Goal: Information Seeking & Learning: Understand process/instructions

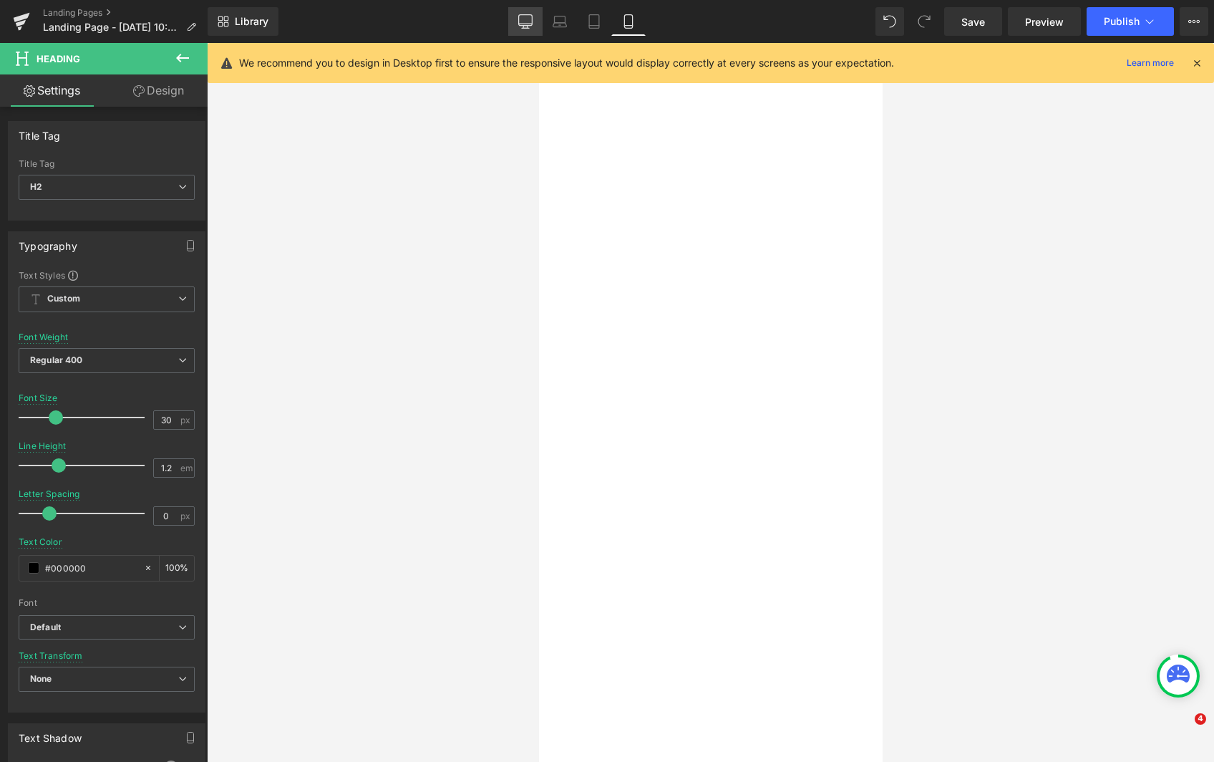
click at [523, 24] on icon at bounding box center [525, 21] width 14 height 14
type input "34"
type input "100"
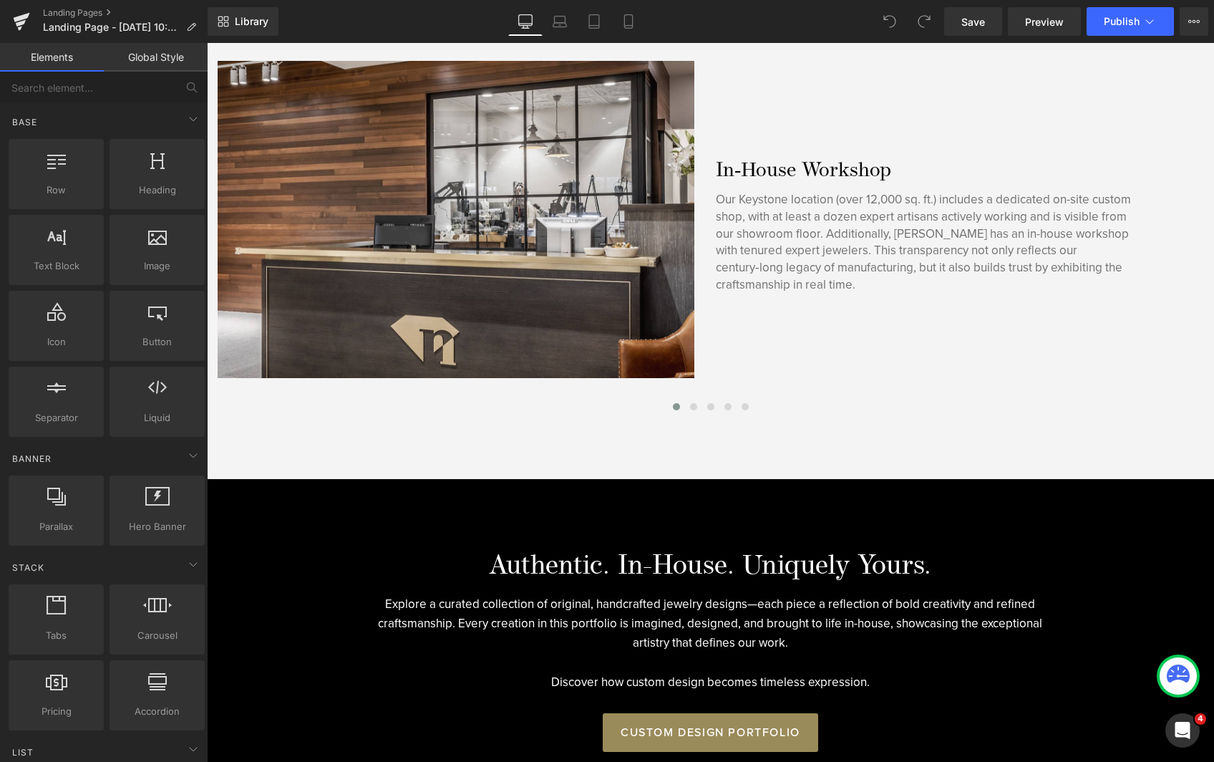
scroll to position [1146, 0]
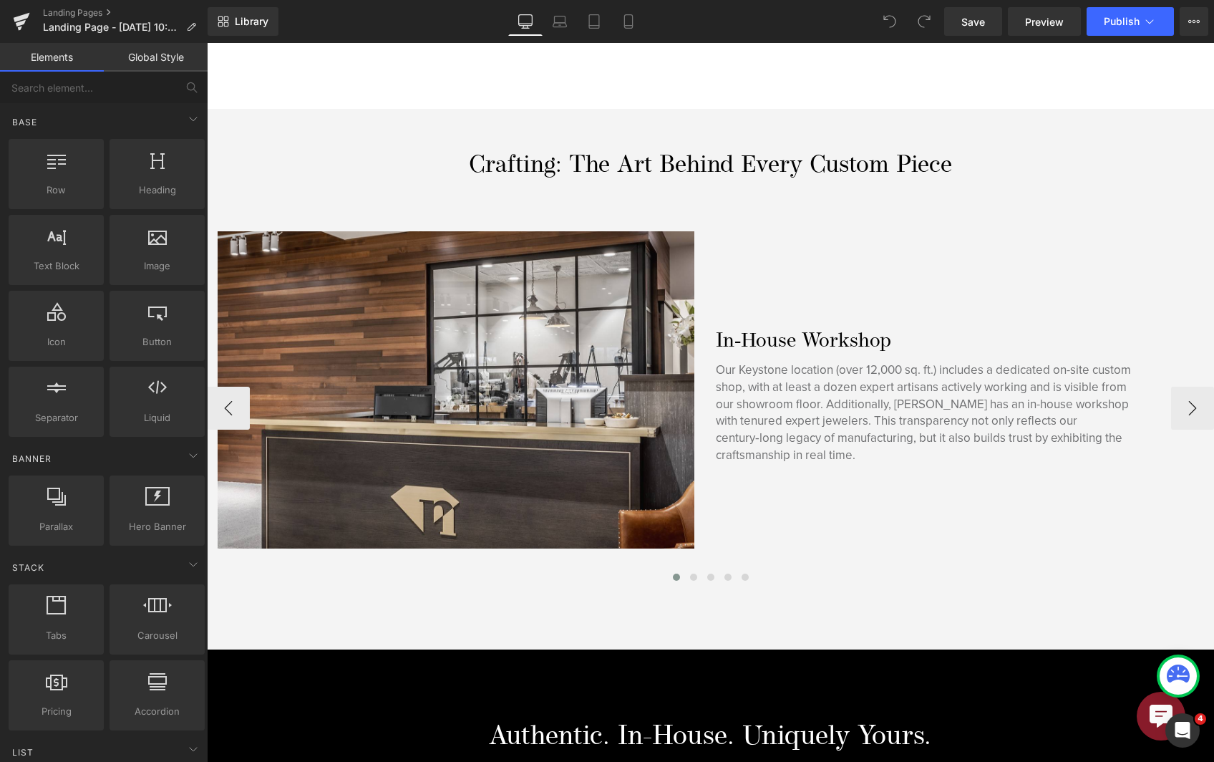
click at [846, 255] on div "In‑House Workshop Heading Our Keystone location (over 12,000 sq. ft.) includes …" at bounding box center [954, 390] width 498 height 318
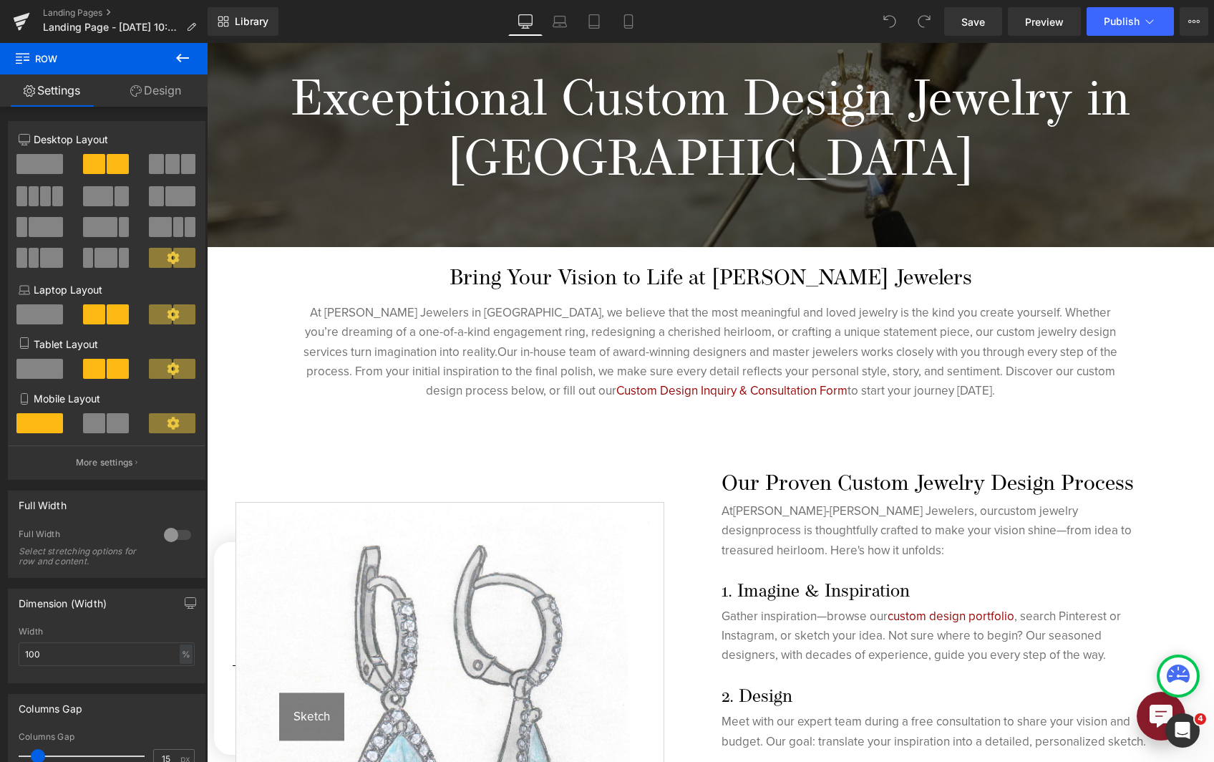
scroll to position [501, 0]
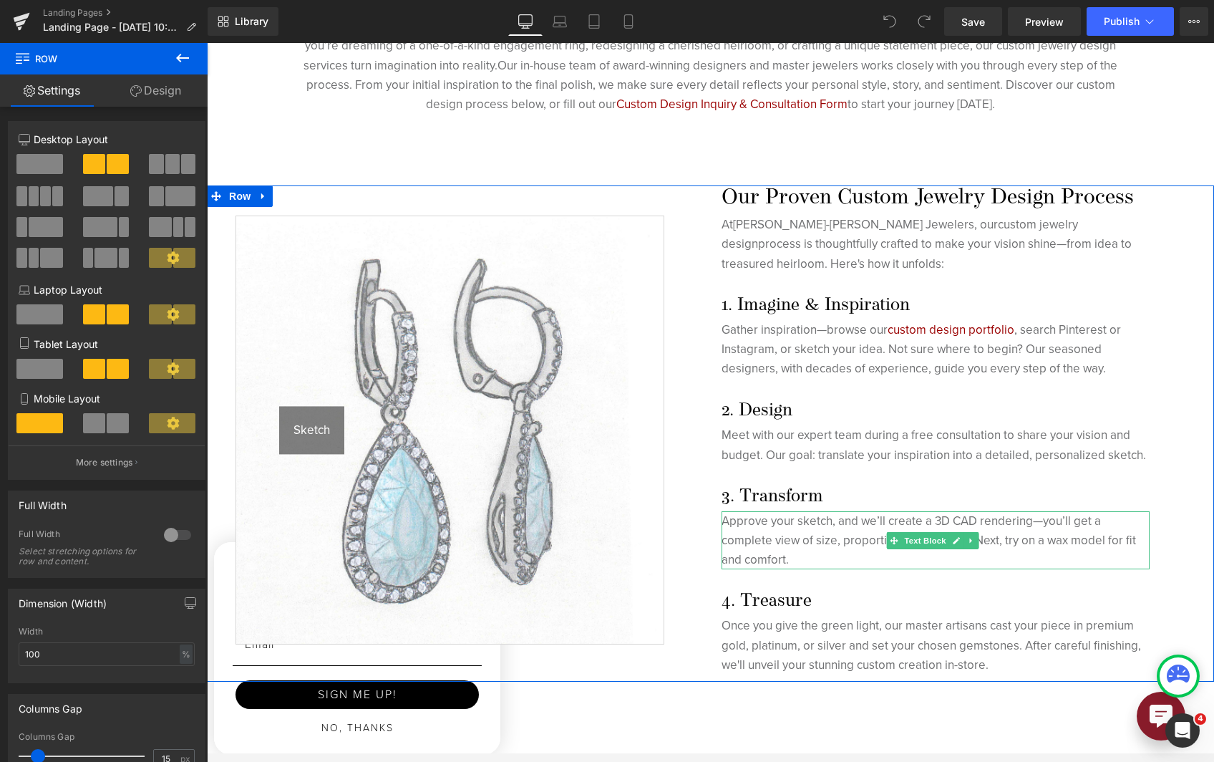
click at [831, 518] on p "Approve your sketch, and we’ll create a 3D CAD rendering—you’ll get a complete …" at bounding box center [936, 540] width 429 height 59
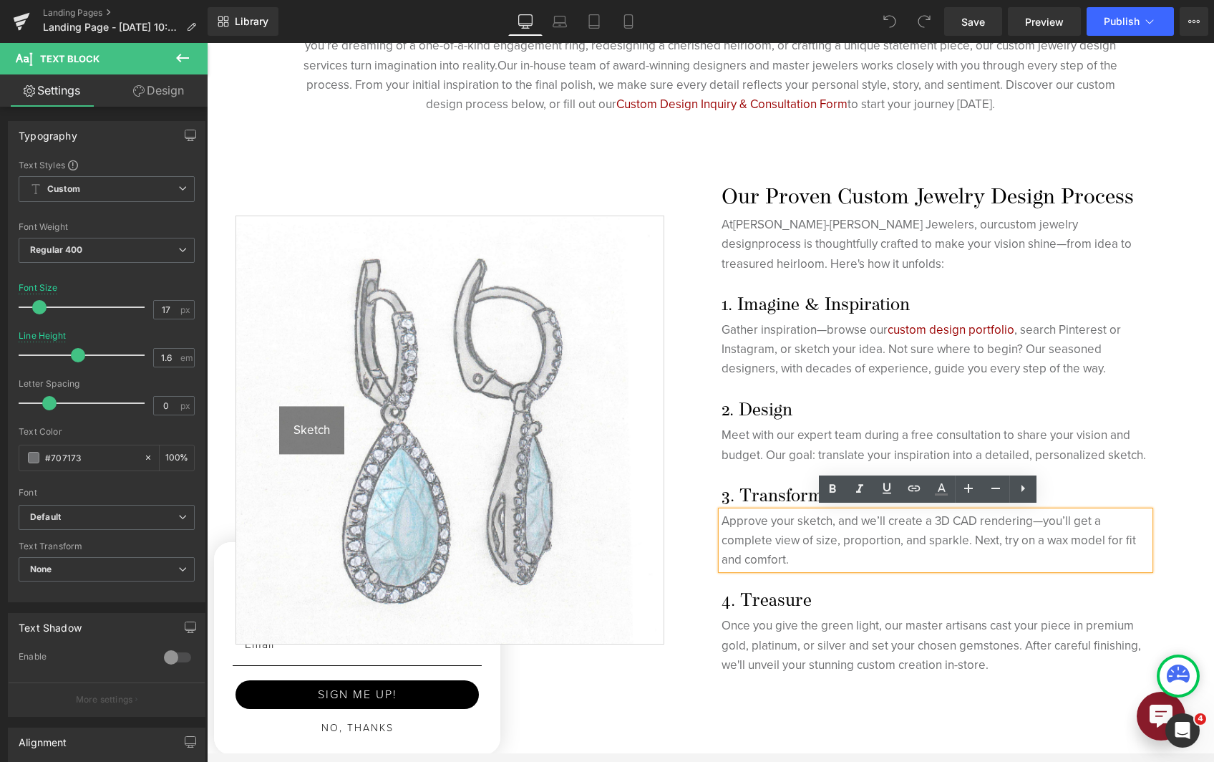
click at [829, 526] on p "Approve your sketch, and we’ll create a 3D CAD rendering—you’ll get a complete …" at bounding box center [936, 540] width 429 height 59
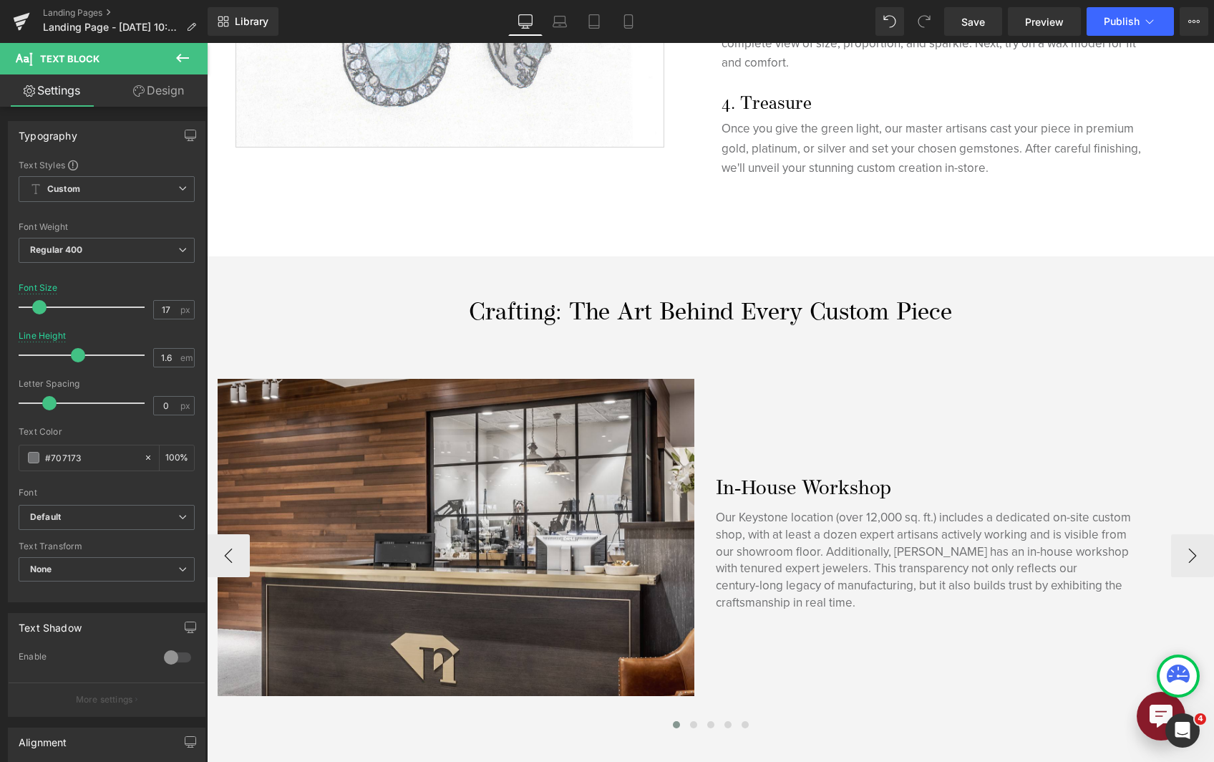
scroll to position [1146, 0]
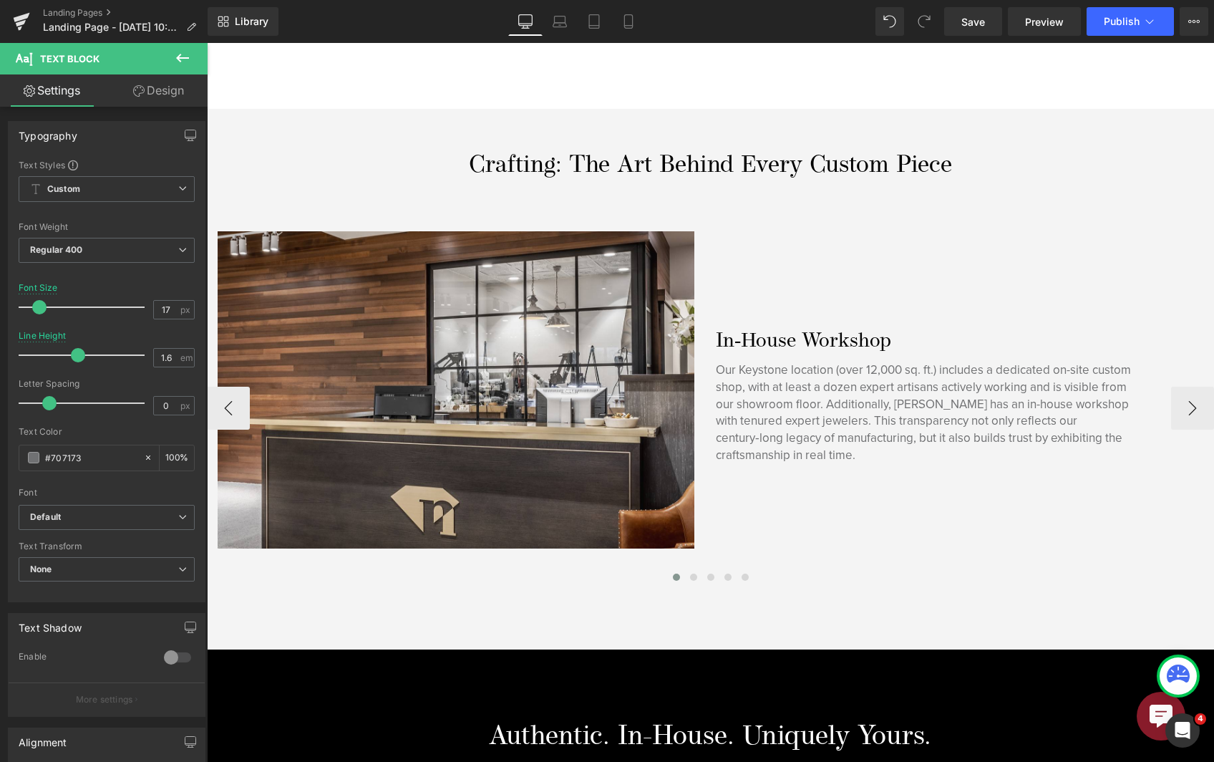
click at [1026, 384] on p "Our Keystone location (over 12,000 sq. ft.) includes a dedicated on-site custom…" at bounding box center [926, 413] width 420 height 102
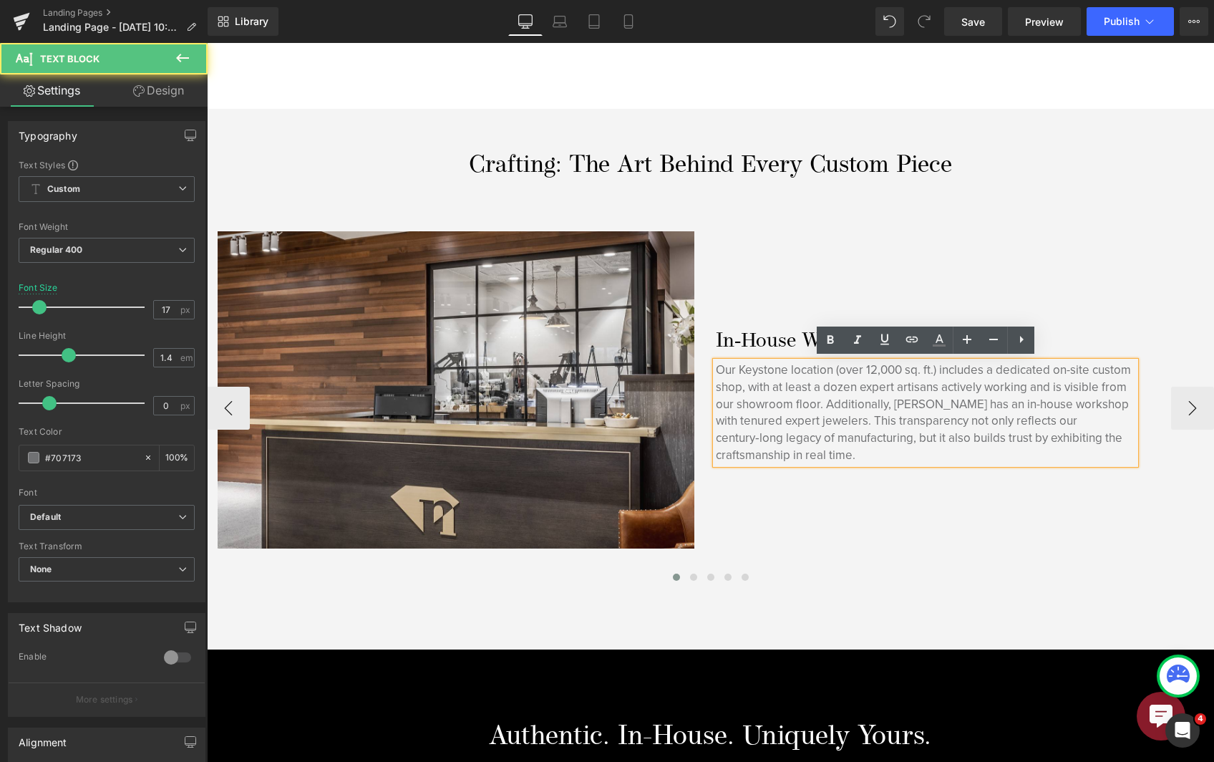
click at [1029, 390] on p "Our Keystone location (over 12,000 sq. ft.) includes a dedicated on-site custom…" at bounding box center [926, 413] width 420 height 102
click at [1043, 399] on p "Our Keystone location (over 12,000 sq. ft.) includes a dedicated on-site custom…" at bounding box center [926, 413] width 420 height 102
click at [1066, 384] on p "Our Keystone location (over 12,000 sq. ft.) includes a dedicated on-site custom…" at bounding box center [926, 413] width 420 height 102
click at [874, 437] on p "Our Keystone location (over 12,000 sq. ft.) includes a dedicated on-site custom…" at bounding box center [926, 413] width 420 height 102
click at [881, 436] on p "Our Keystone location (over 12,000 sq. ft.) includes a dedicated on-site custom…" at bounding box center [926, 413] width 420 height 102
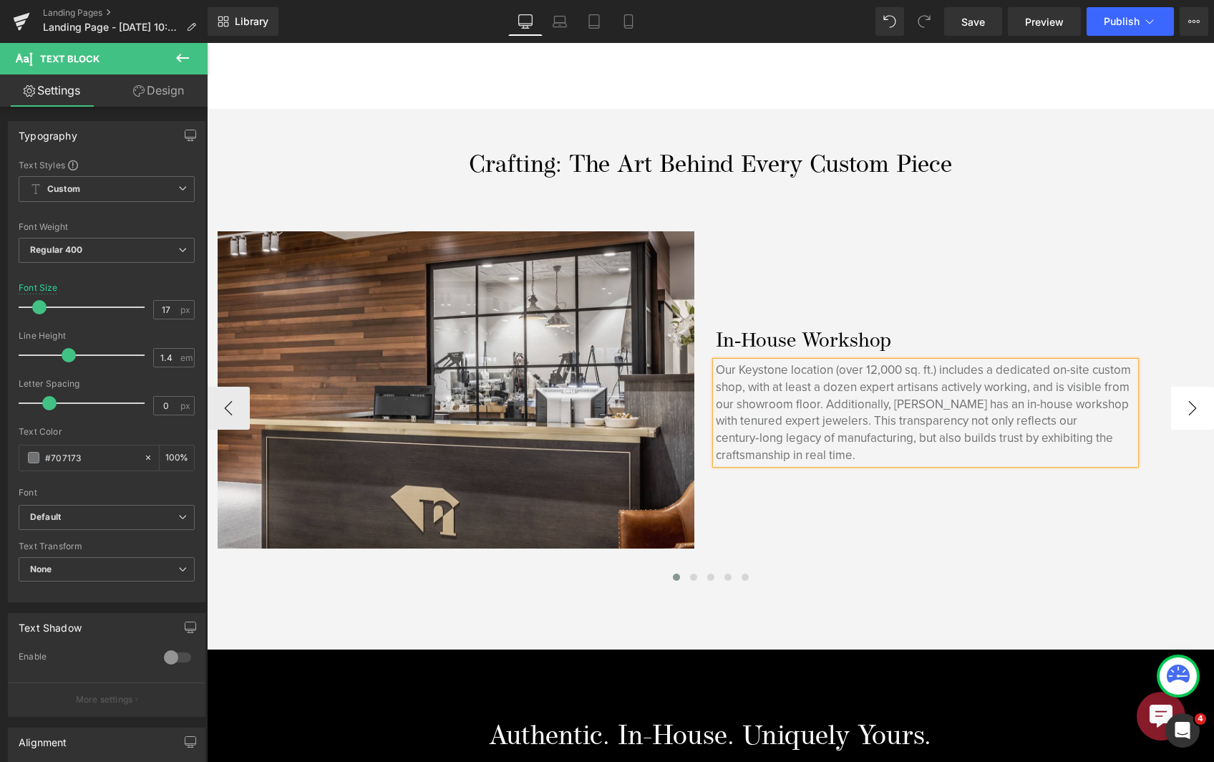
click at [1173, 415] on button "›" at bounding box center [1193, 408] width 43 height 43
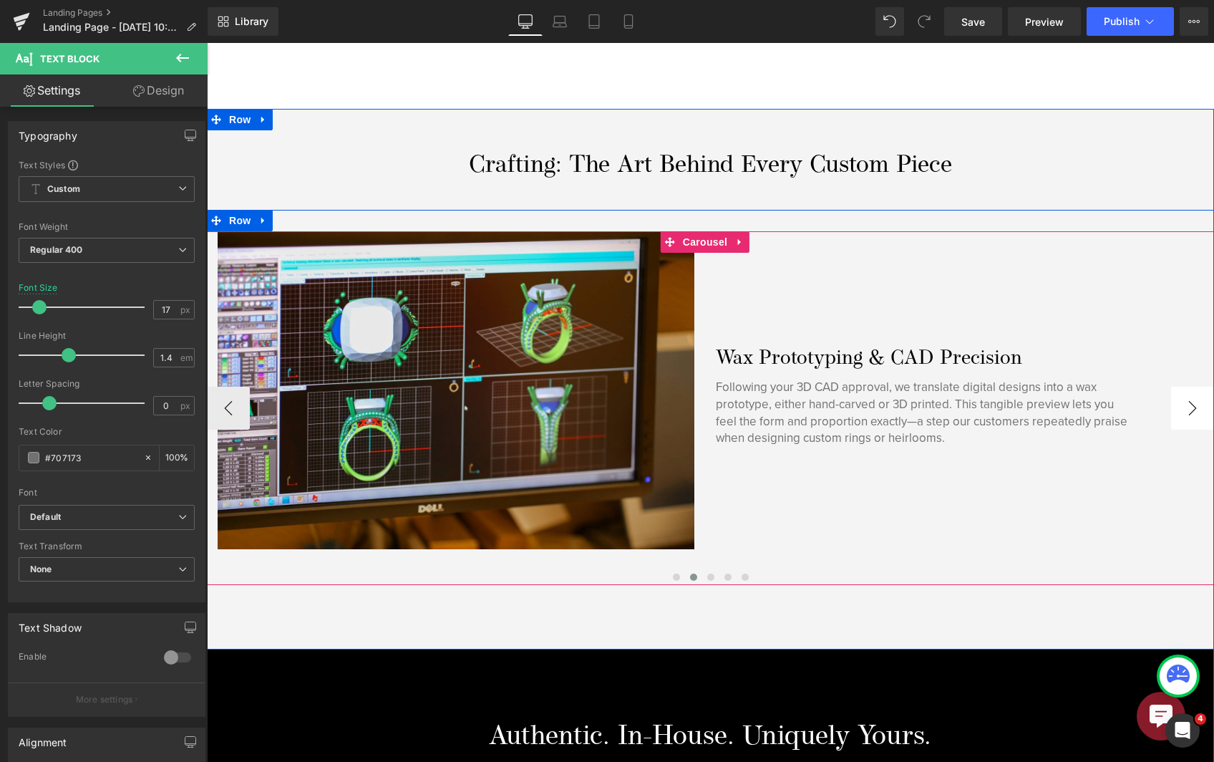
click at [1173, 415] on button "›" at bounding box center [1193, 408] width 43 height 43
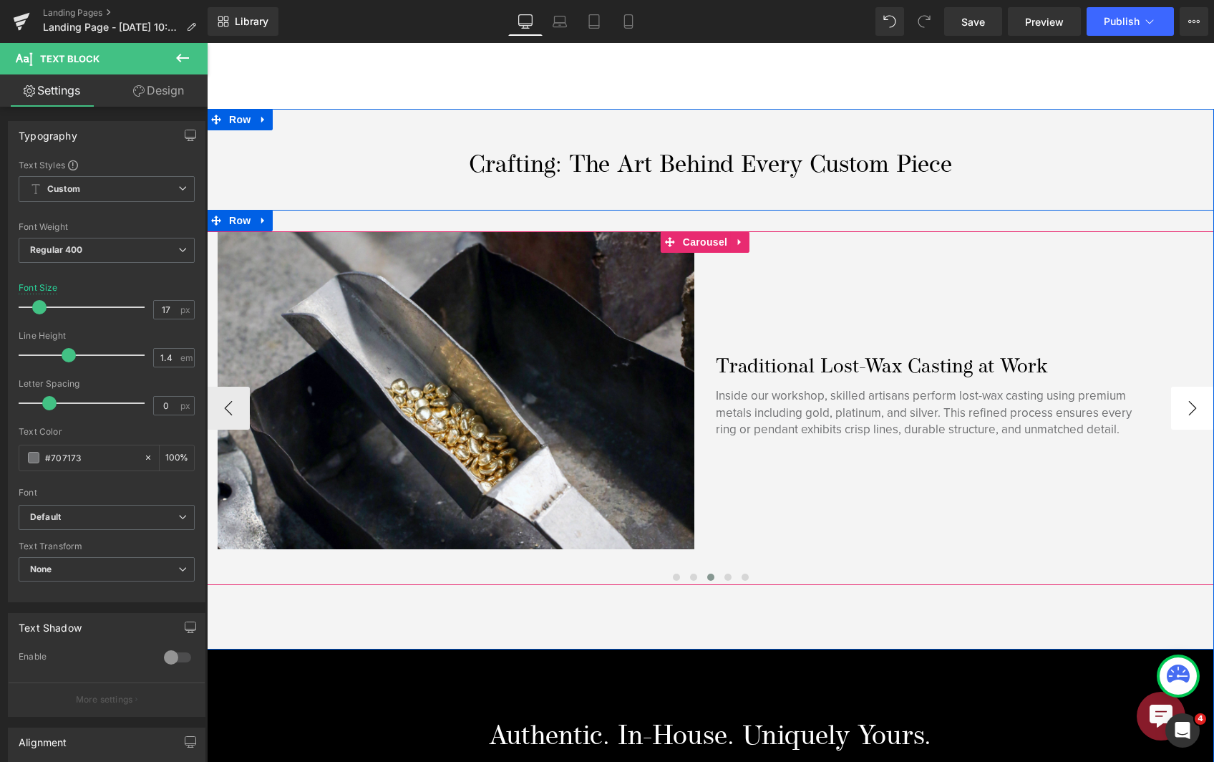
click at [1173, 415] on button "›" at bounding box center [1193, 408] width 43 height 43
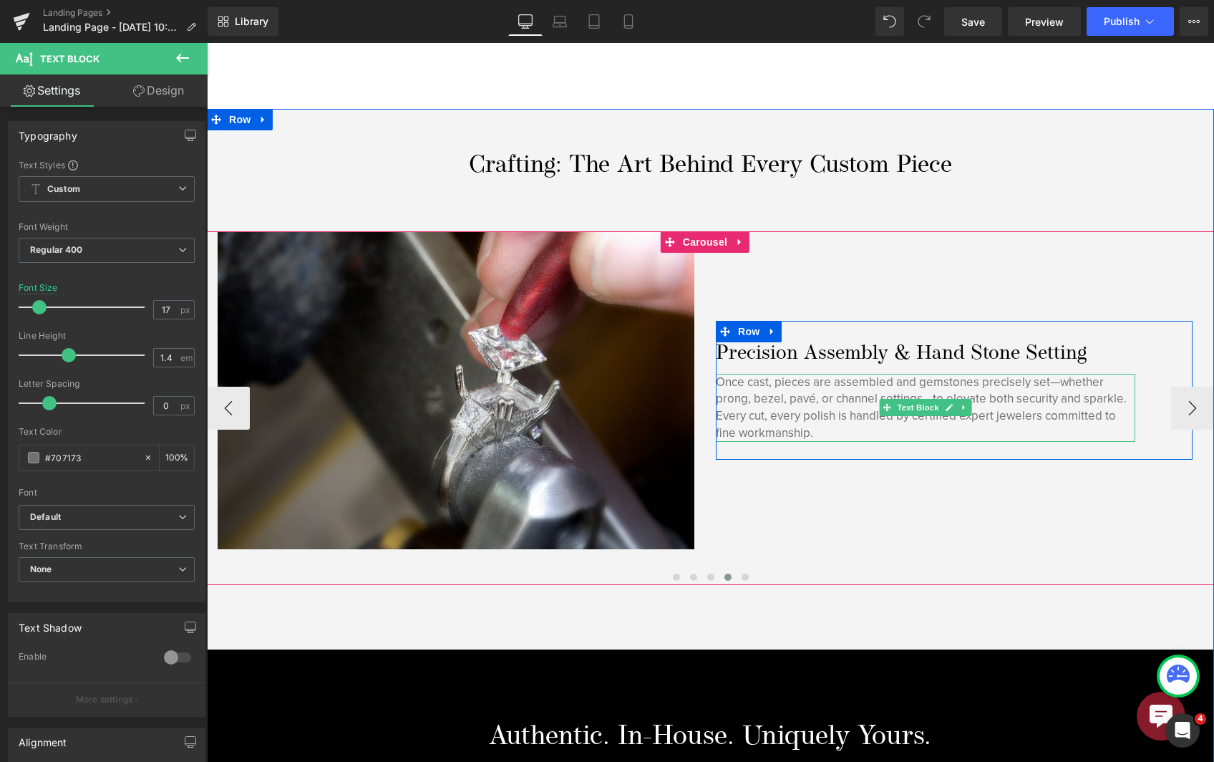
click at [763, 414] on p "Once cast, pieces are assembled and gemstones precisely set—whether prong, beze…" at bounding box center [926, 408] width 420 height 68
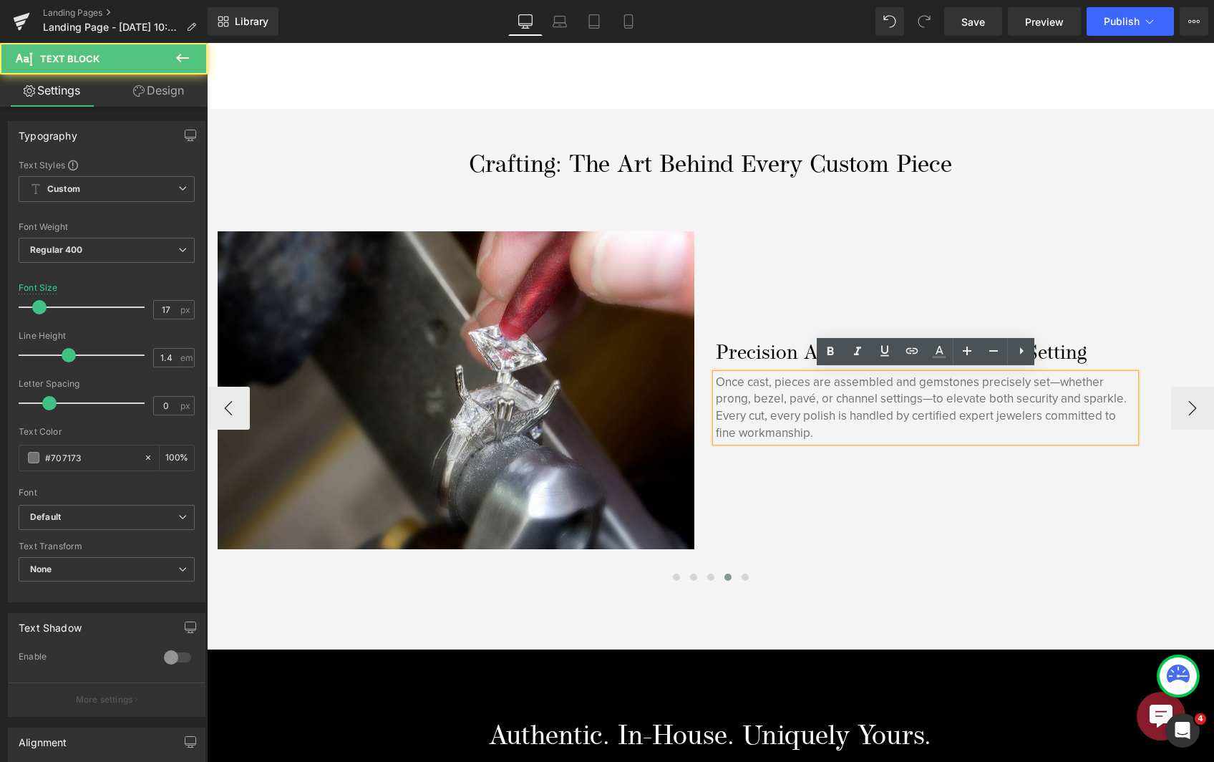
click at [769, 414] on p "Once cast, pieces are assembled and gemstones precisely set—whether prong, beze…" at bounding box center [926, 408] width 420 height 68
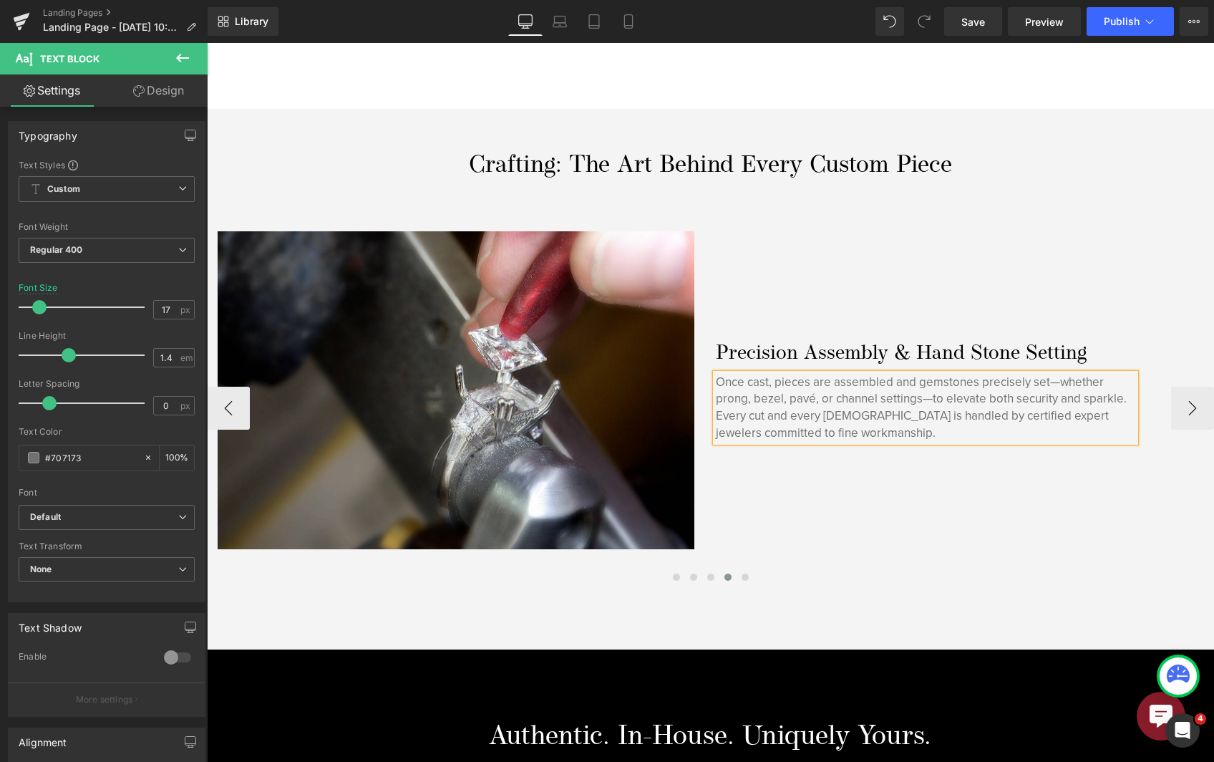
click at [885, 415] on p "Once cast, pieces are assembled and gemstones precisely set—whether prong, beze…" at bounding box center [926, 408] width 420 height 68
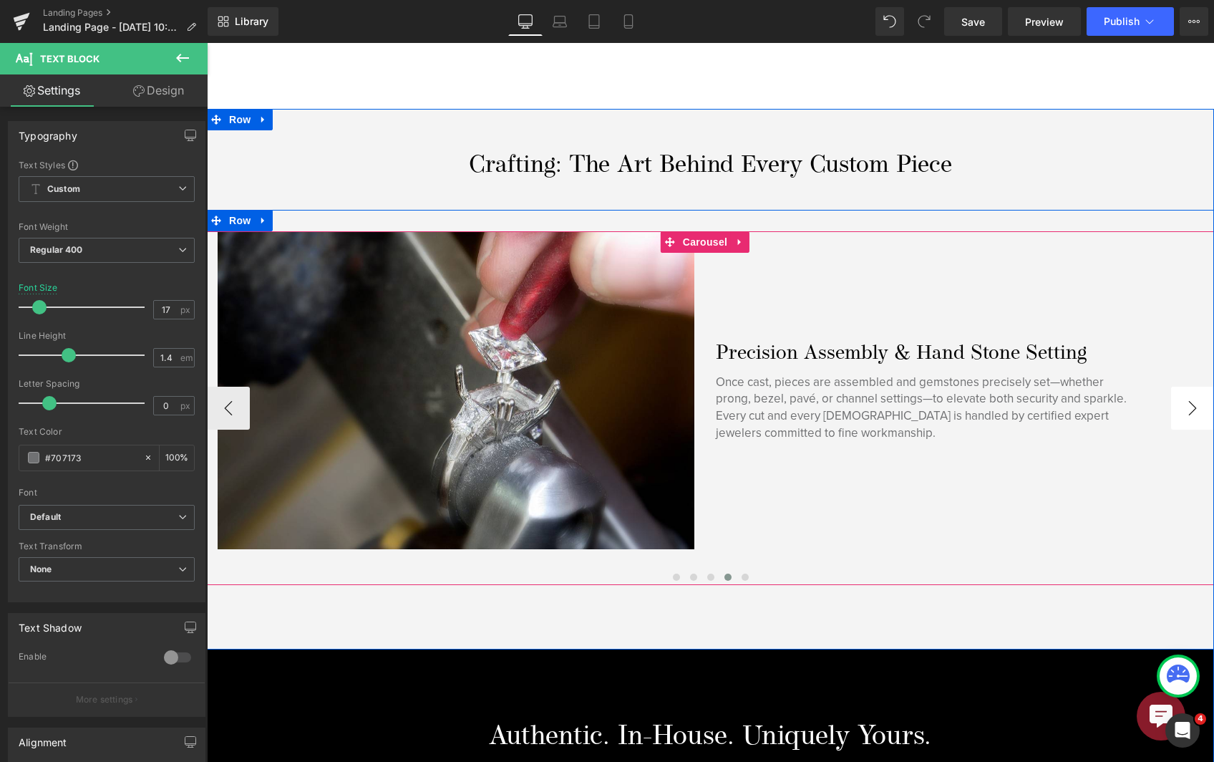
click at [1185, 407] on button "›" at bounding box center [1193, 408] width 43 height 43
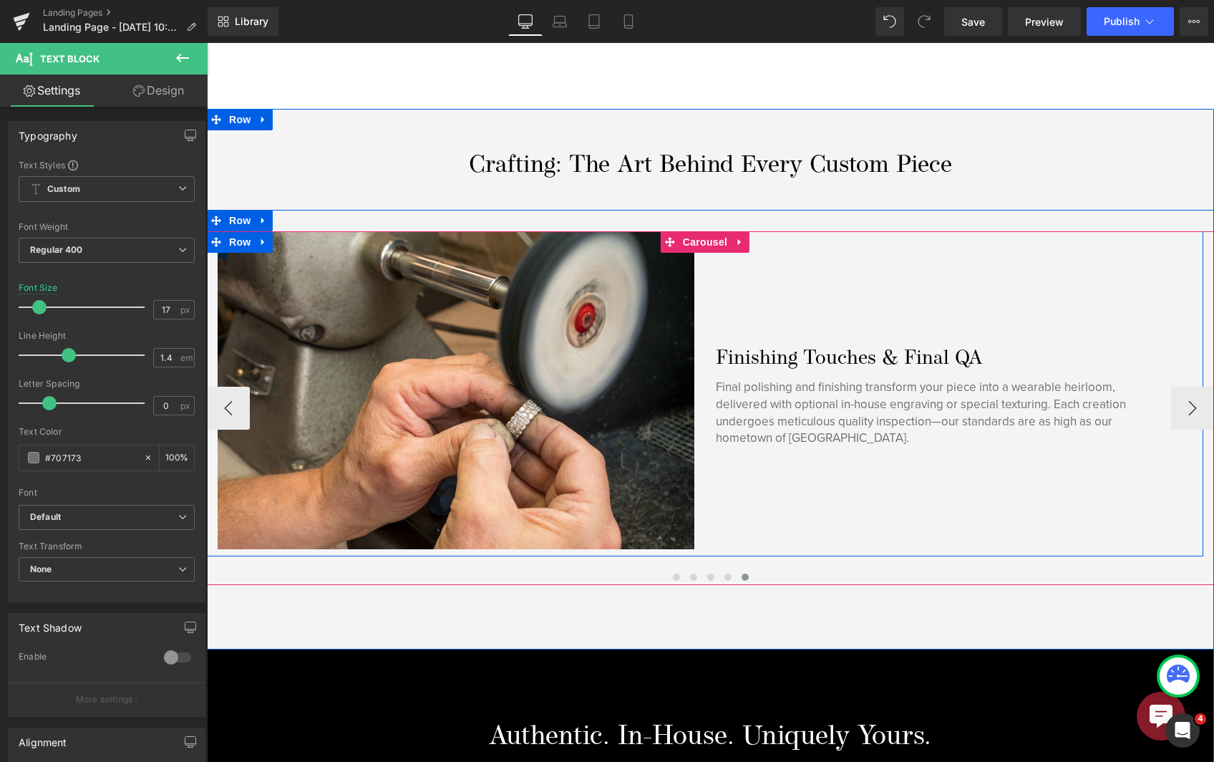
click at [207, 43] on div at bounding box center [207, 43] width 0 height 0
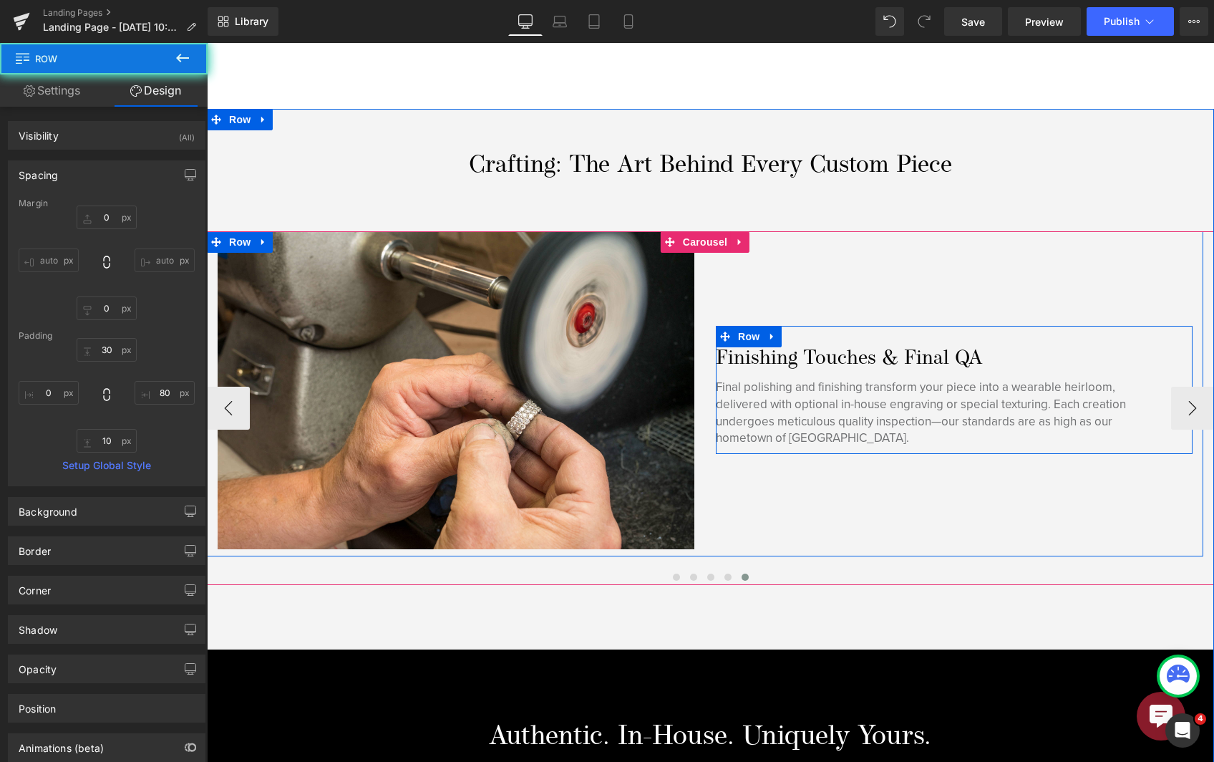
click at [861, 422] on p "Final polishing and finishing transform your piece into a wearable heirloom, de…" at bounding box center [926, 413] width 420 height 68
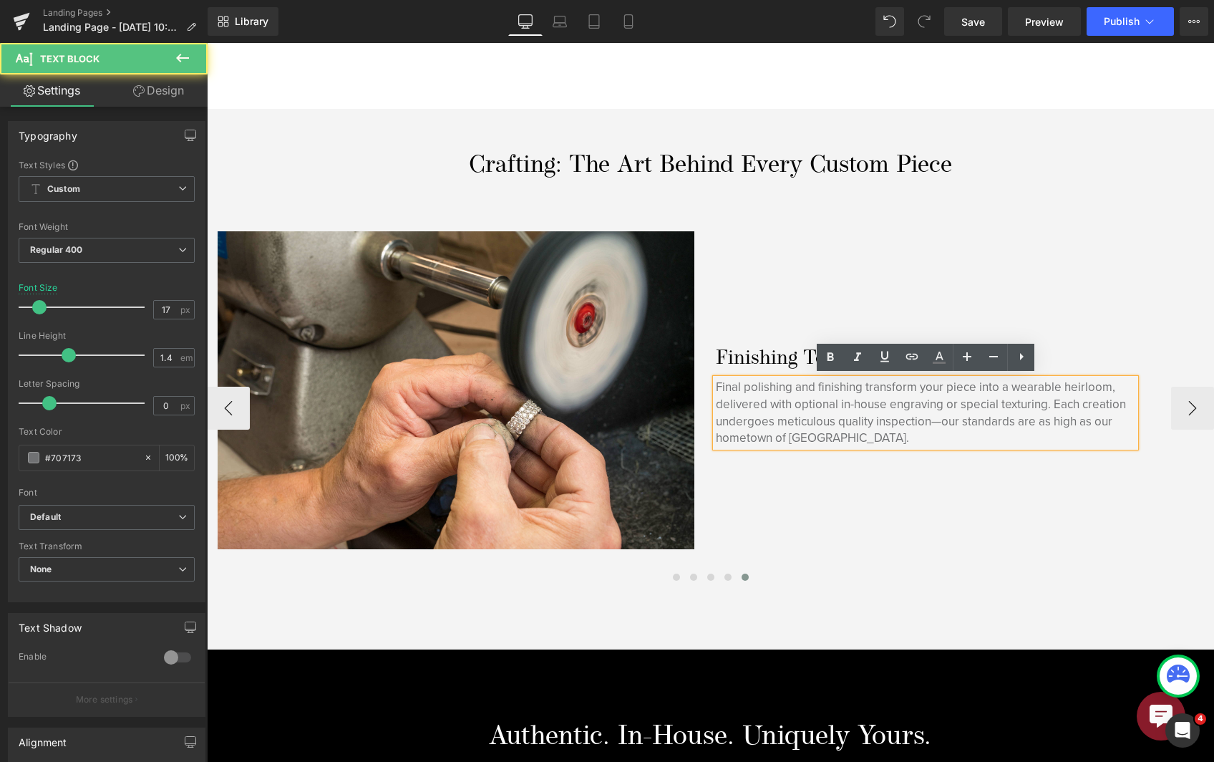
click at [939, 422] on p "Final polishing and finishing transform your piece into a wearable heirloom, de…" at bounding box center [926, 413] width 420 height 68
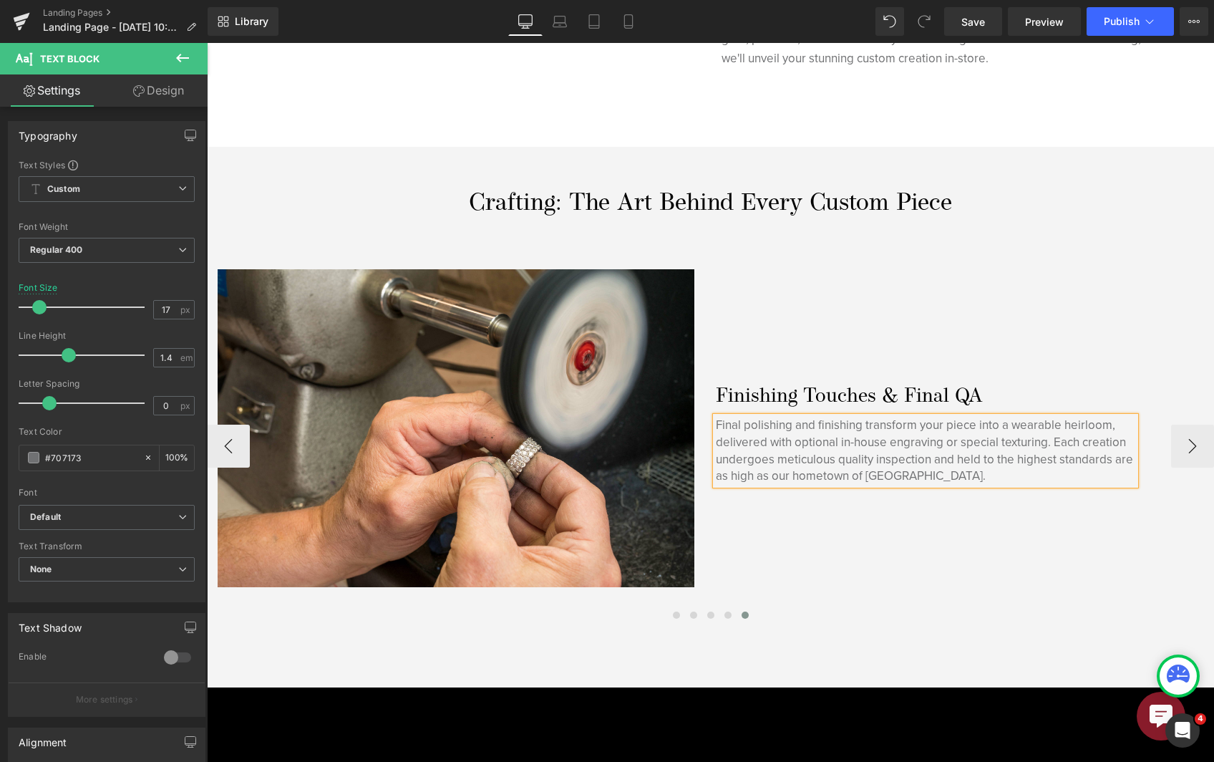
scroll to position [1074, 0]
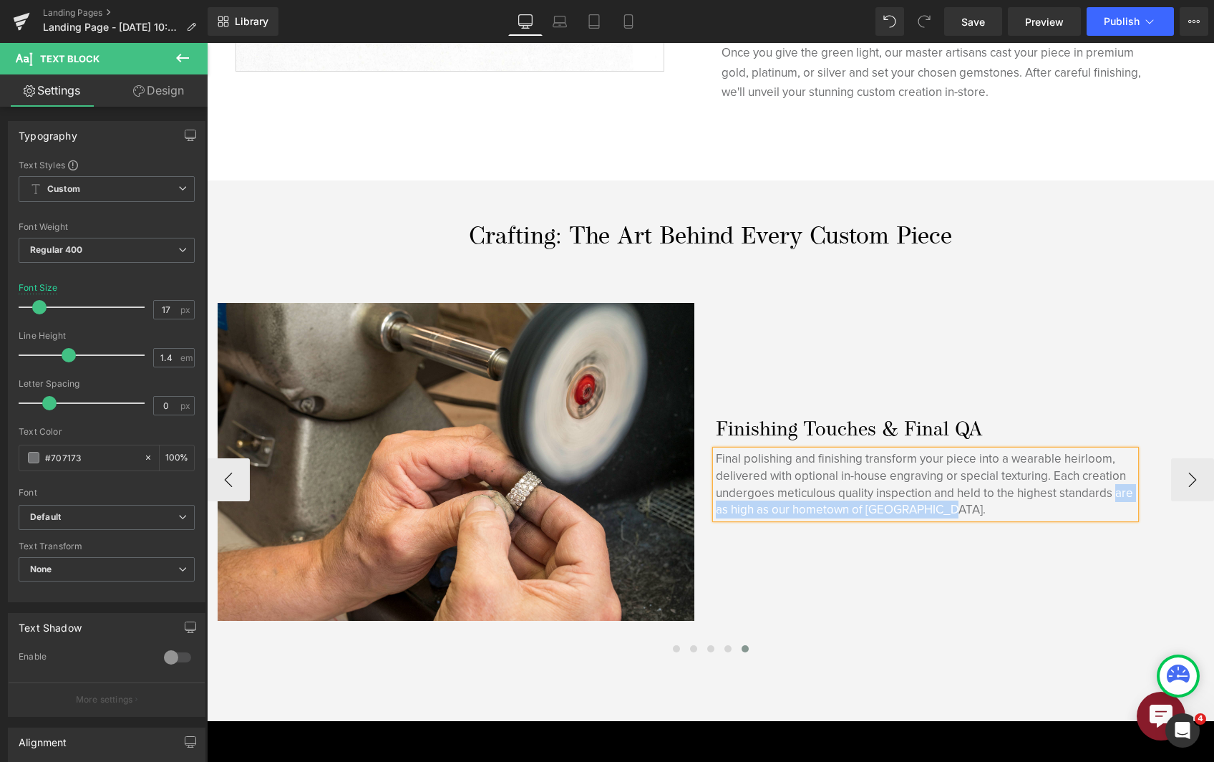
drag, startPoint x: 1023, startPoint y: 506, endPoint x: 1117, endPoint y: 488, distance: 96.3
click at [1117, 488] on p "Final polishing and finishing transform your piece into a wearable heirloom, de…" at bounding box center [926, 484] width 420 height 68
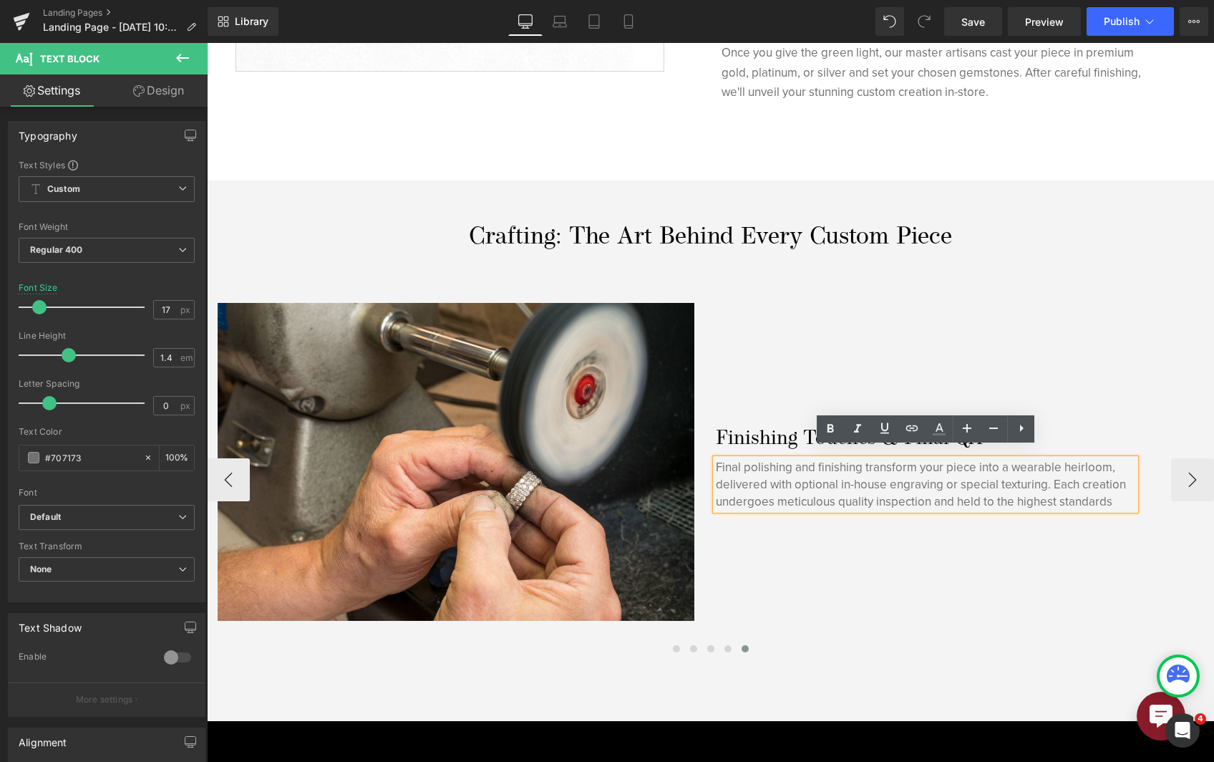
scroll to position [1083, 0]
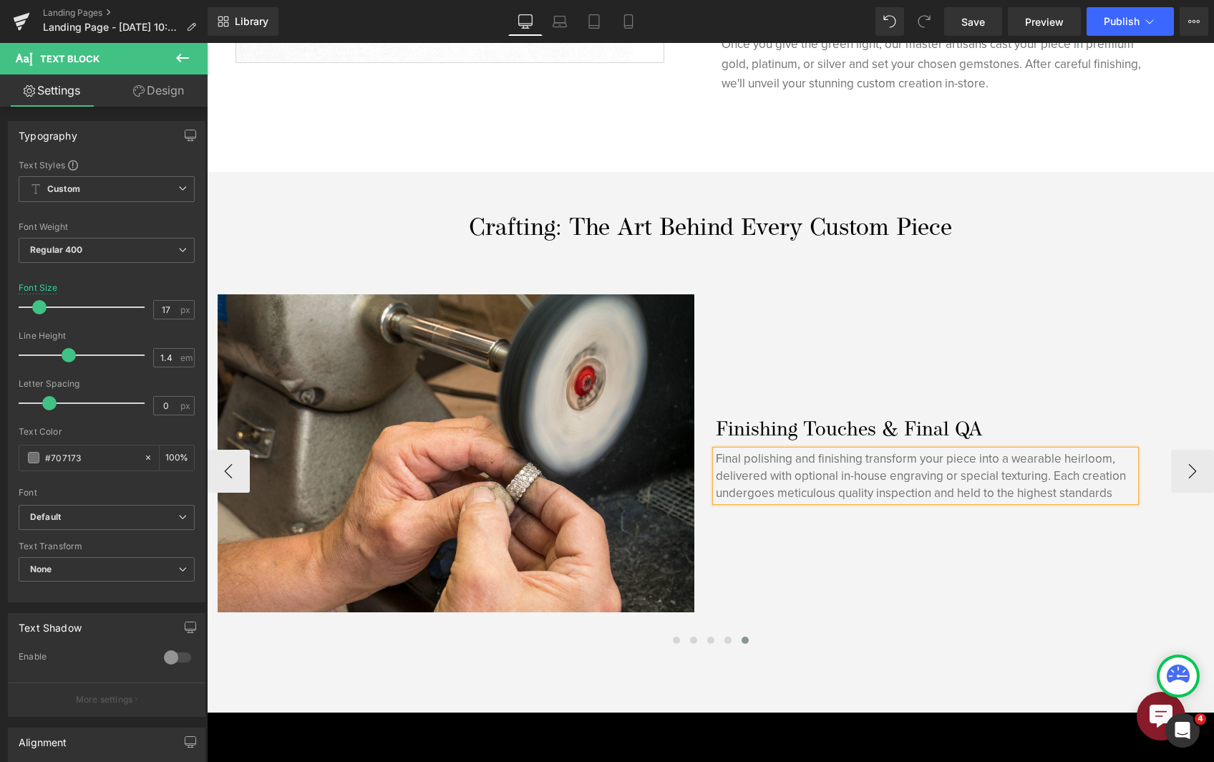
click at [1061, 491] on p "Final polishing and finishing transform your piece into a wearable heirloom, de…" at bounding box center [926, 475] width 420 height 51
click at [1134, 483] on p "Final polishing and finishing transform your piece into a wearable heirloom, de…" at bounding box center [926, 475] width 420 height 51
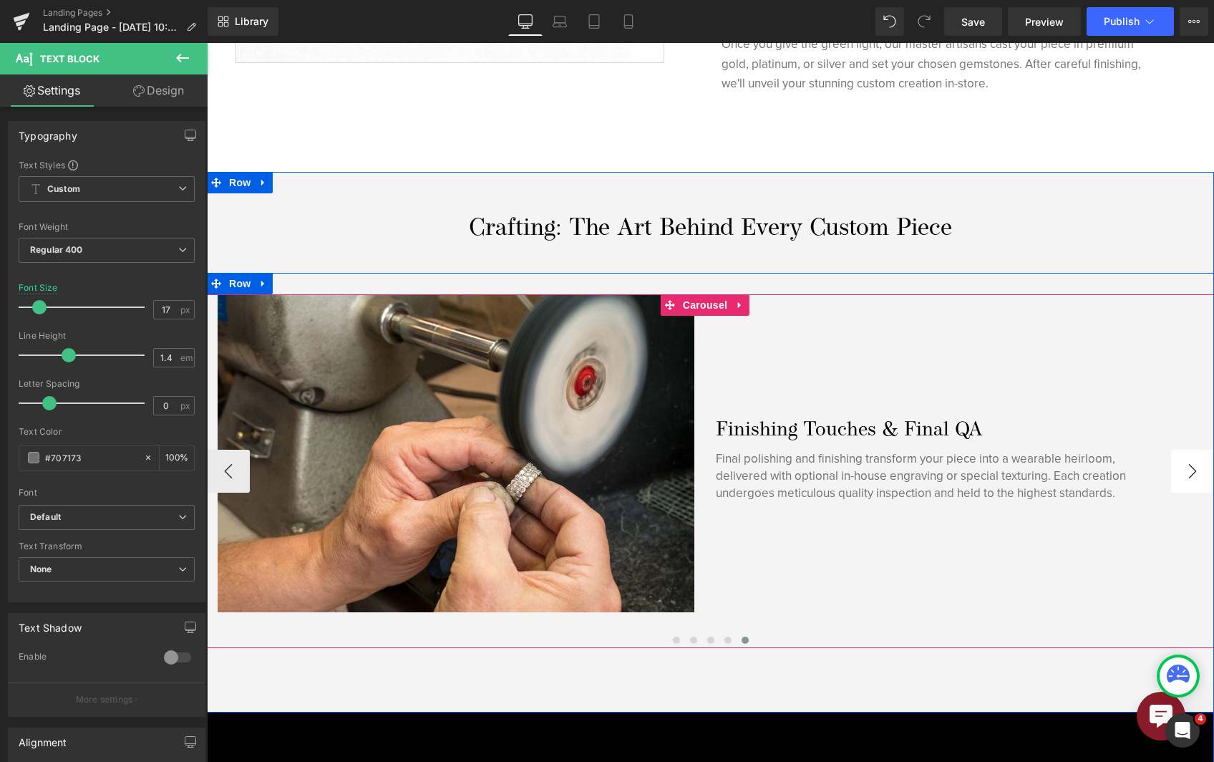
click at [1179, 468] on button "›" at bounding box center [1193, 471] width 43 height 43
click at [726, 638] on button at bounding box center [728, 640] width 17 height 14
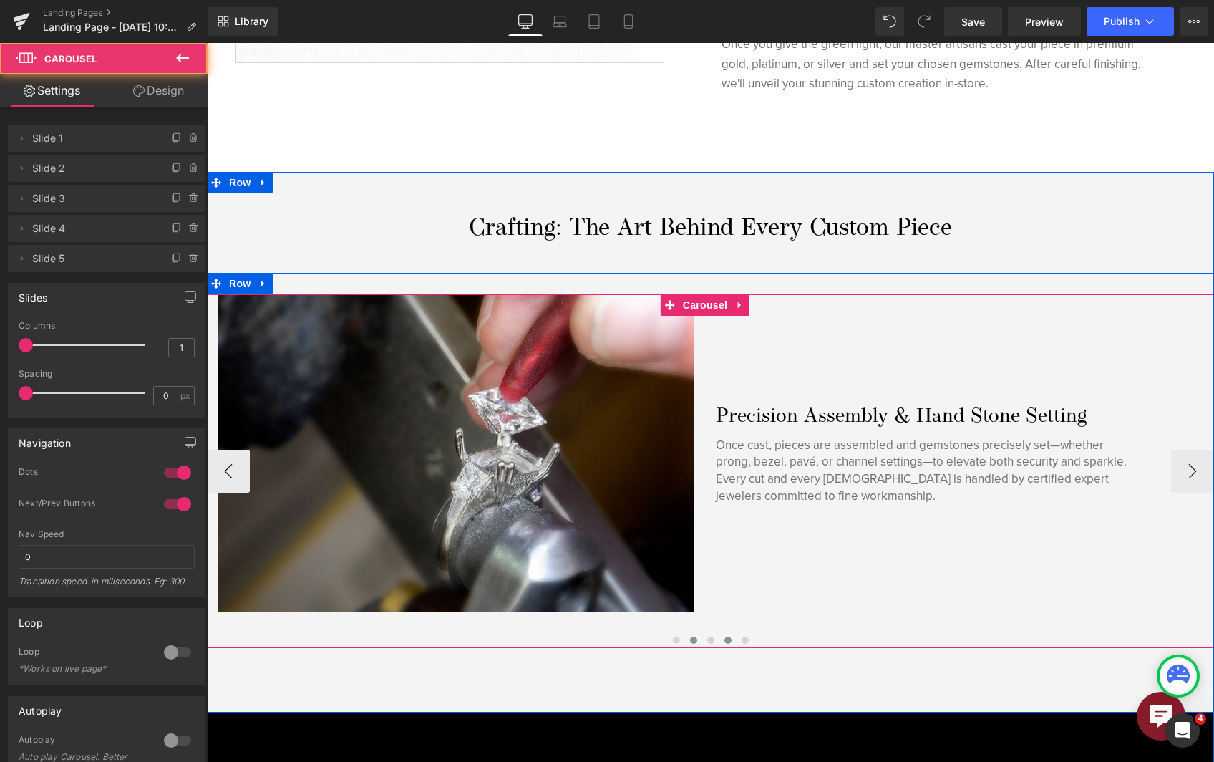
click at [695, 638] on button at bounding box center [693, 640] width 17 height 14
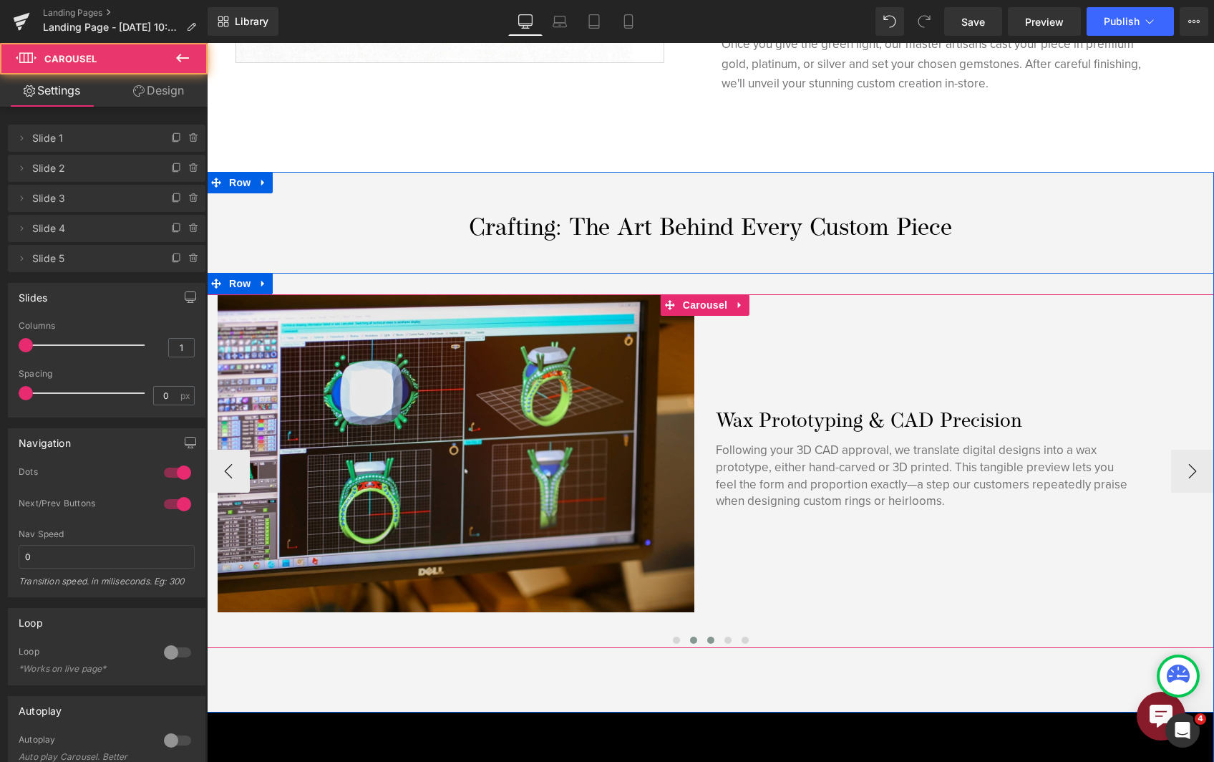
click at [702, 638] on button at bounding box center [710, 640] width 17 height 14
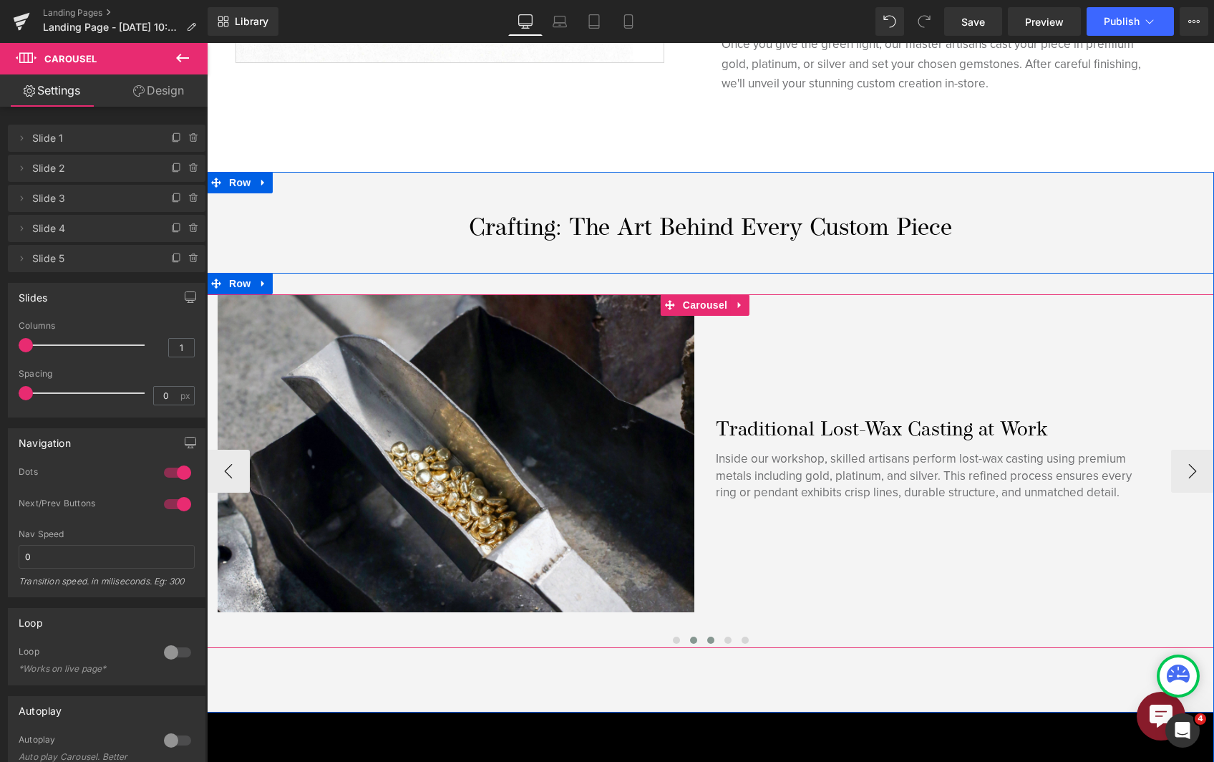
click at [690, 638] on span at bounding box center [693, 640] width 7 height 7
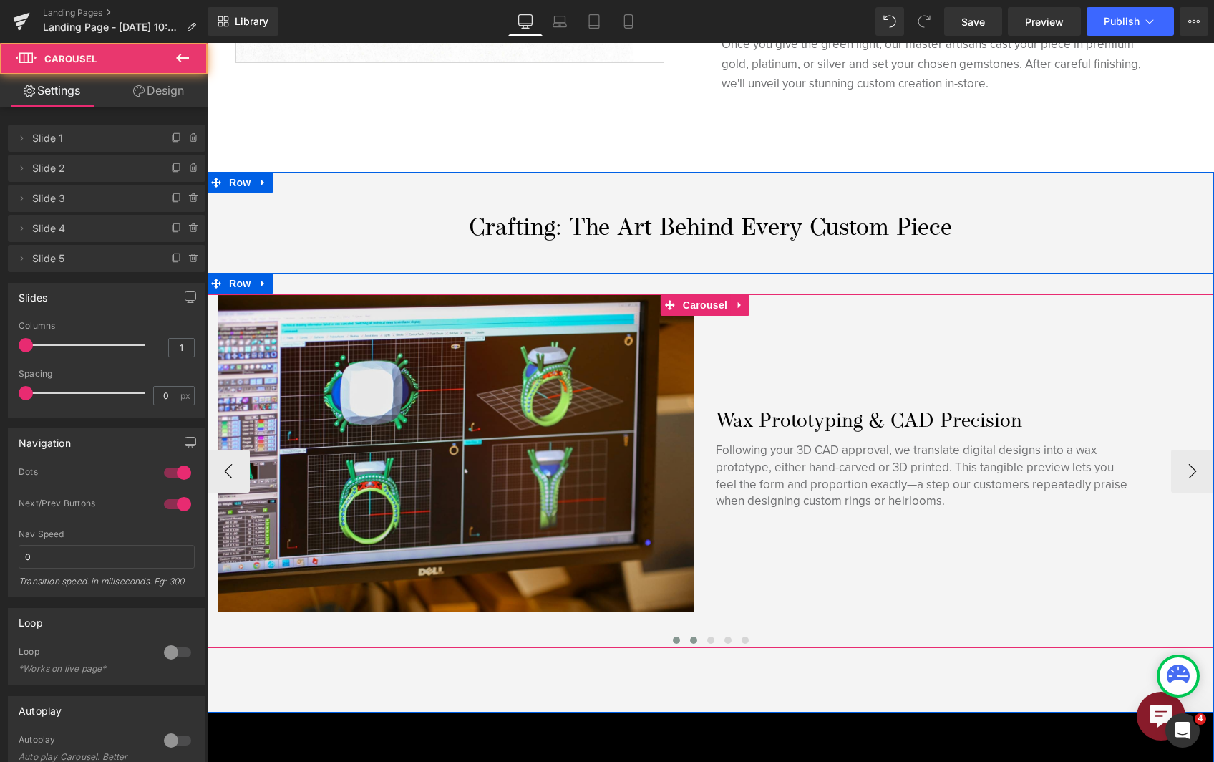
click at [673, 638] on span at bounding box center [676, 640] width 7 height 7
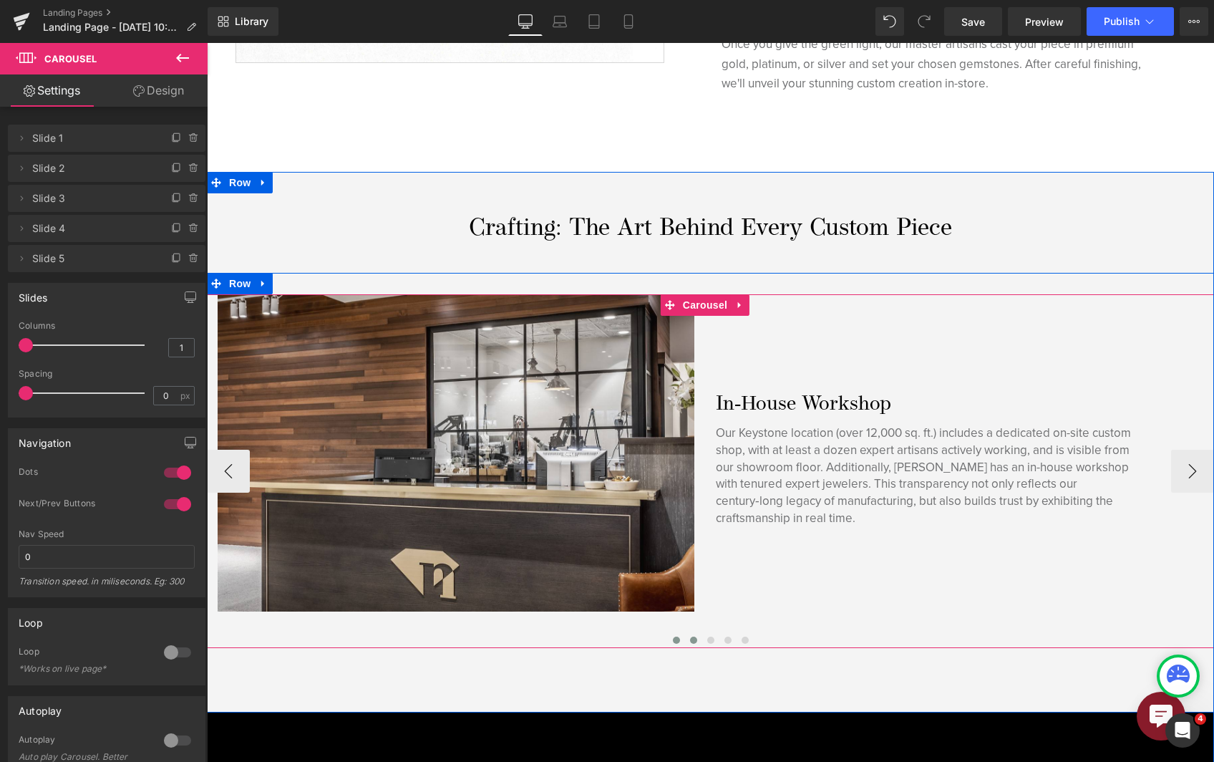
click at [696, 638] on button at bounding box center [693, 640] width 17 height 14
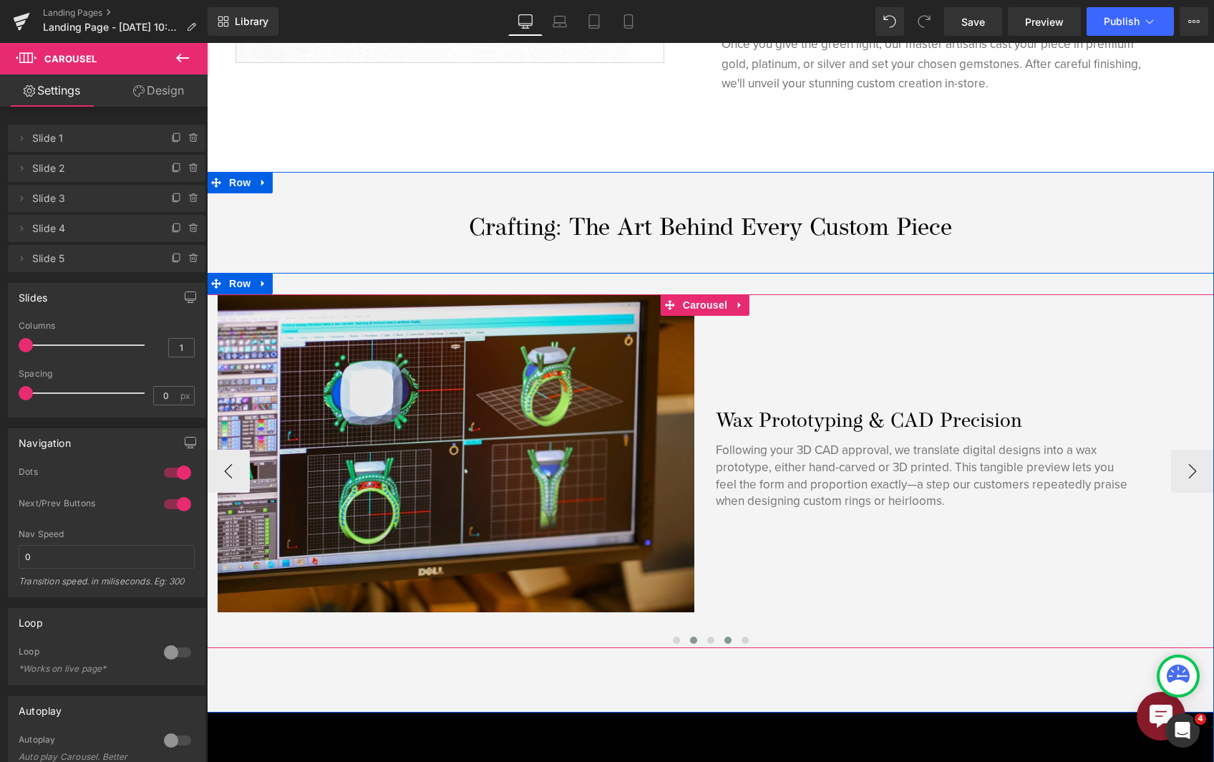
click at [720, 637] on button at bounding box center [728, 640] width 17 height 14
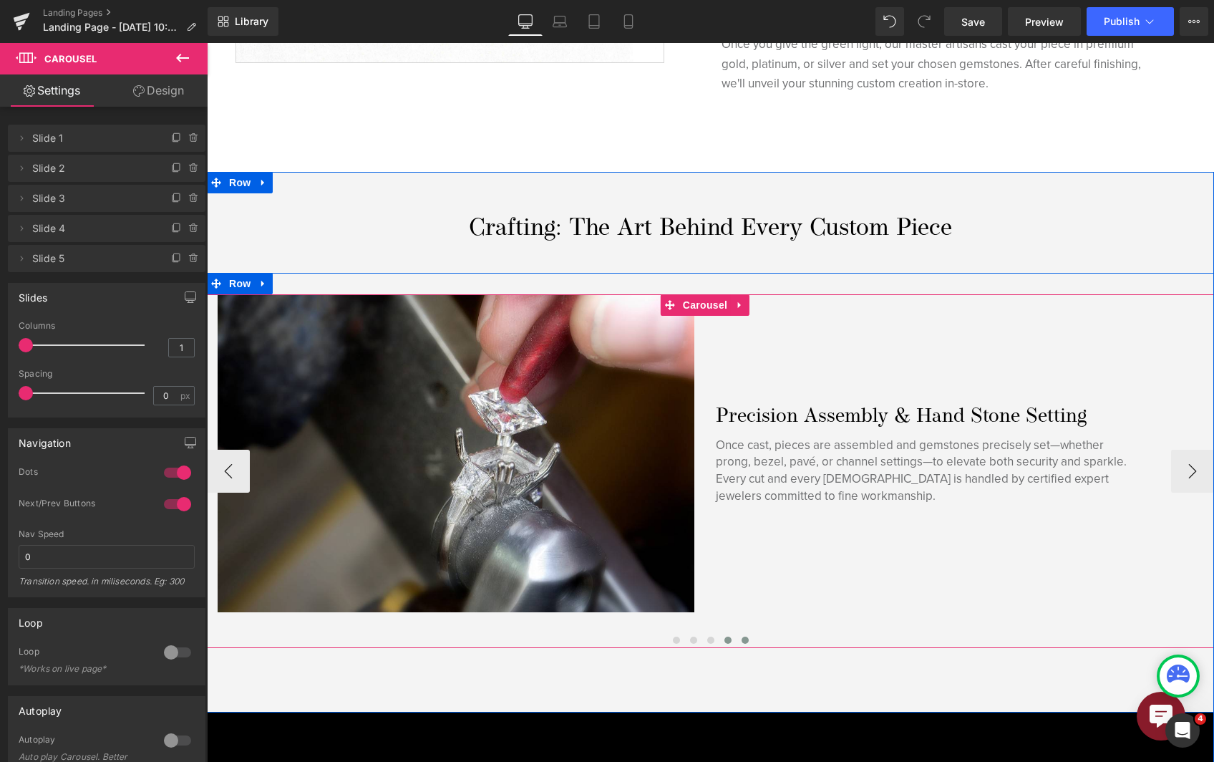
click at [737, 639] on button at bounding box center [745, 640] width 17 height 14
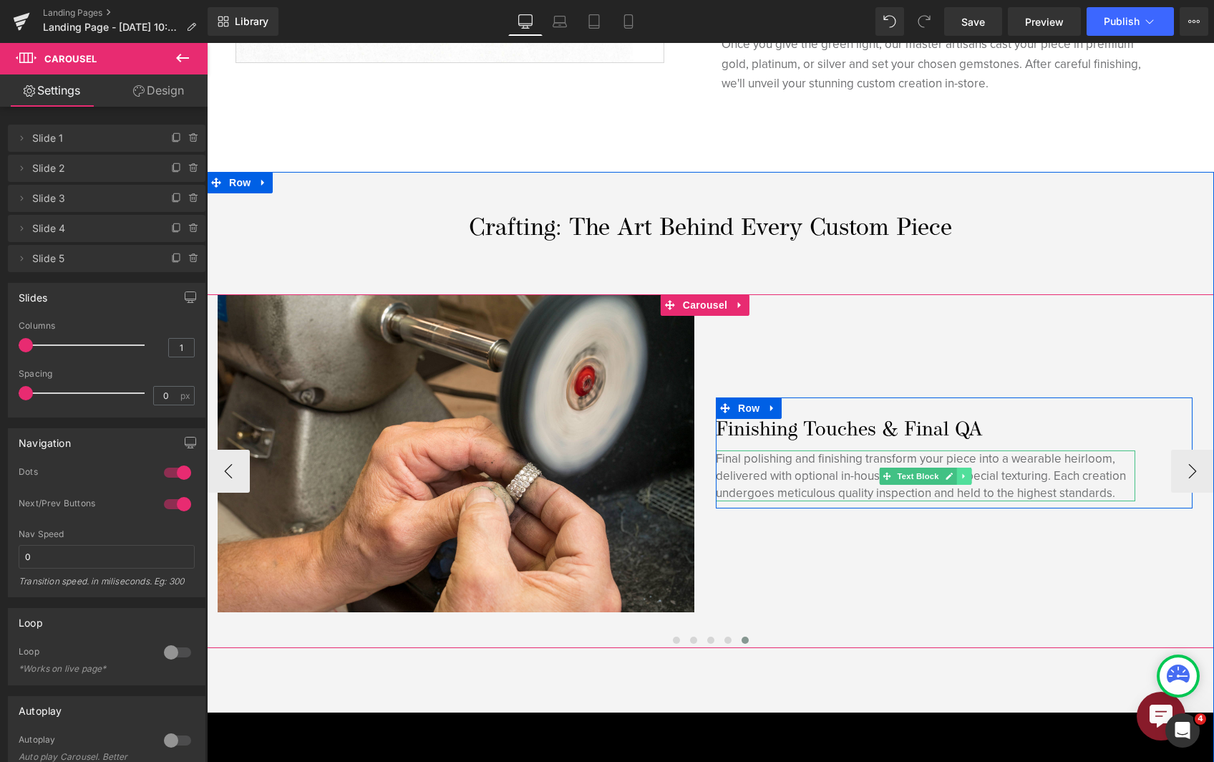
click at [962, 468] on link at bounding box center [964, 476] width 15 height 17
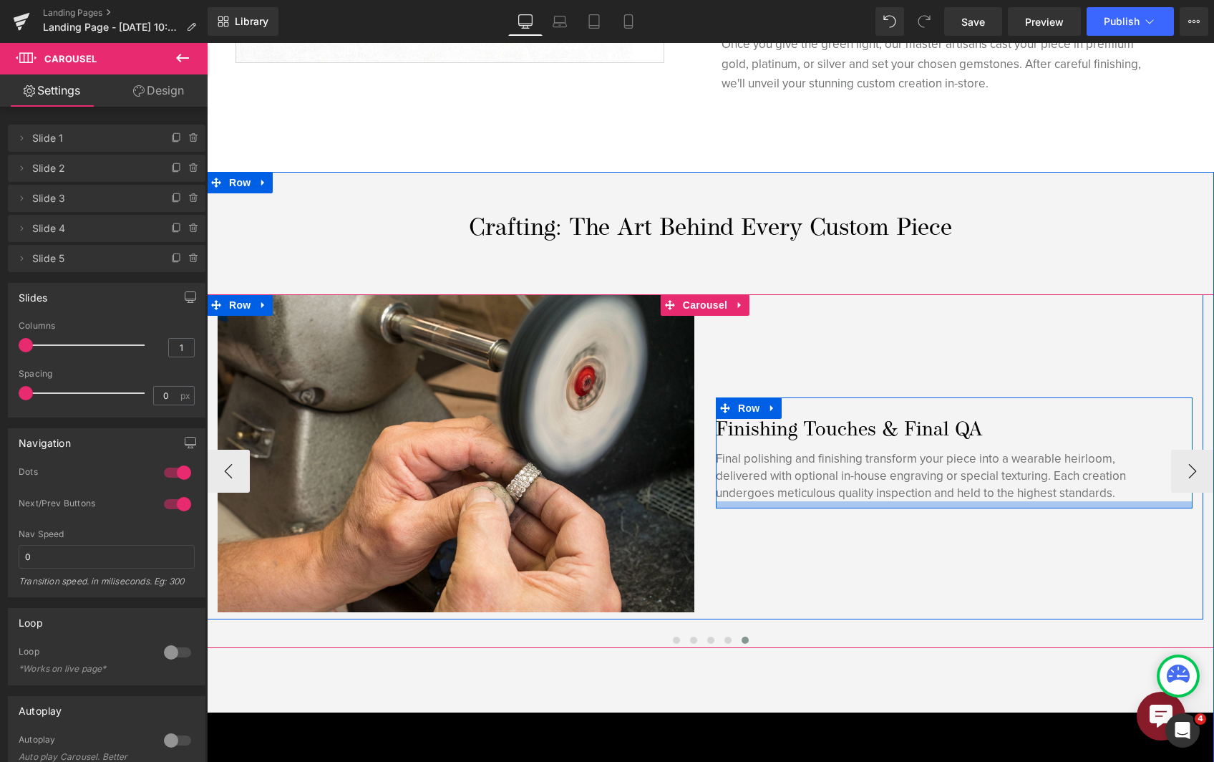
click at [957, 493] on p "Final polishing and finishing transform your piece into a wearable heirloom, de…" at bounding box center [926, 475] width 420 height 51
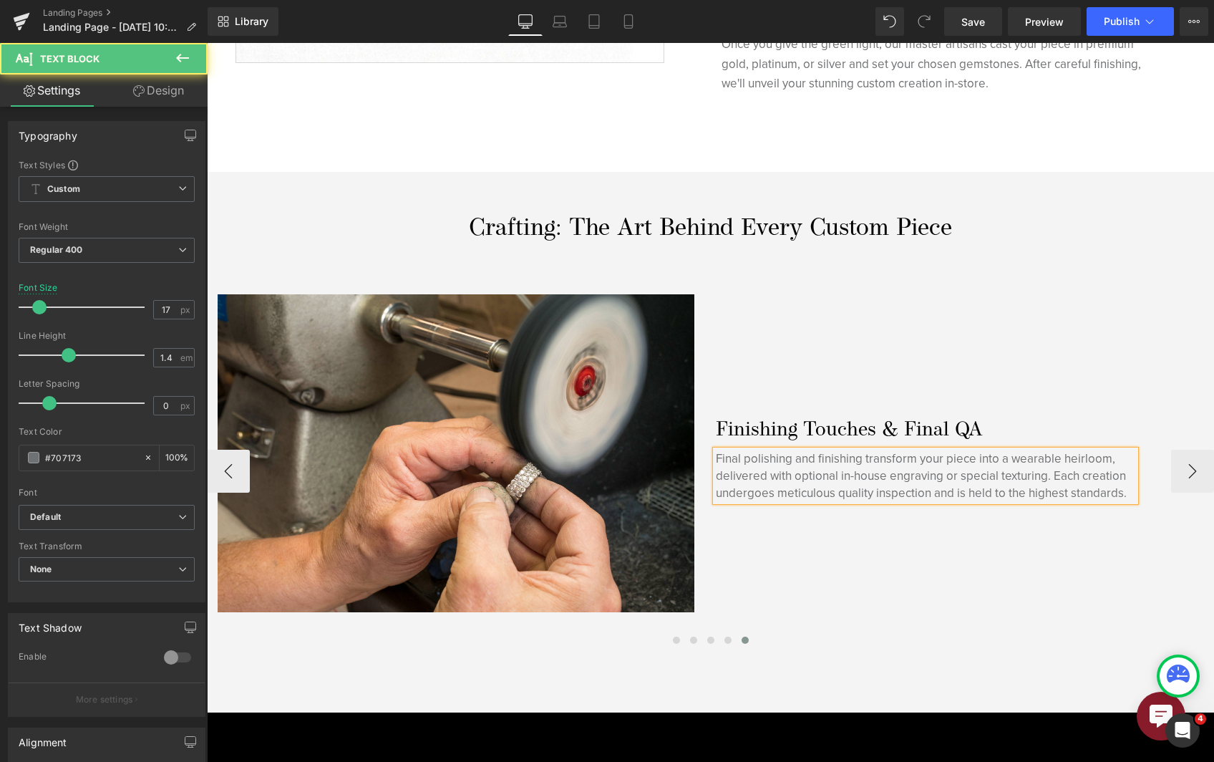
click at [1122, 494] on p "Final polishing and finishing transform your piece into a wearable heirloom, de…" at bounding box center [926, 475] width 420 height 51
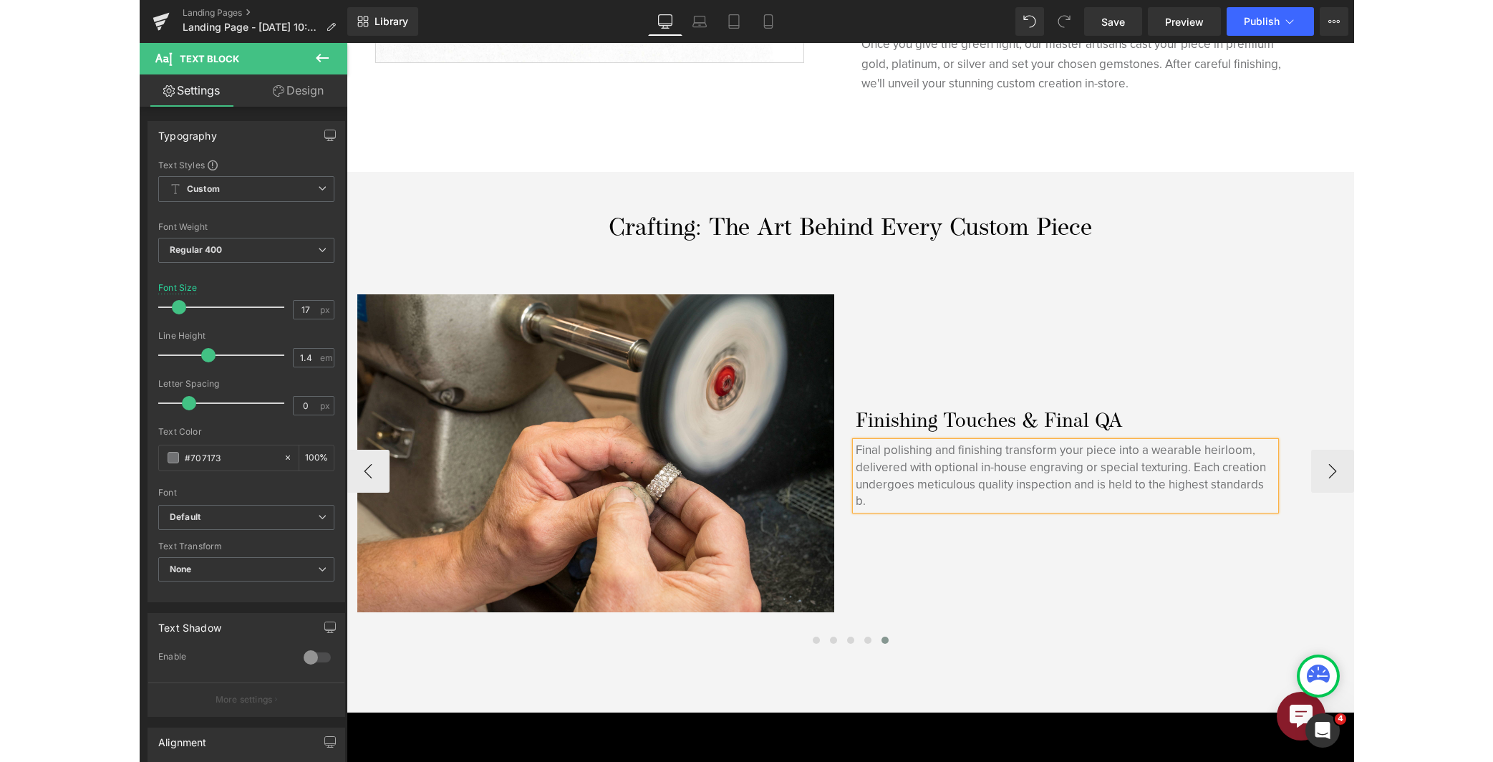
scroll to position [1074, 0]
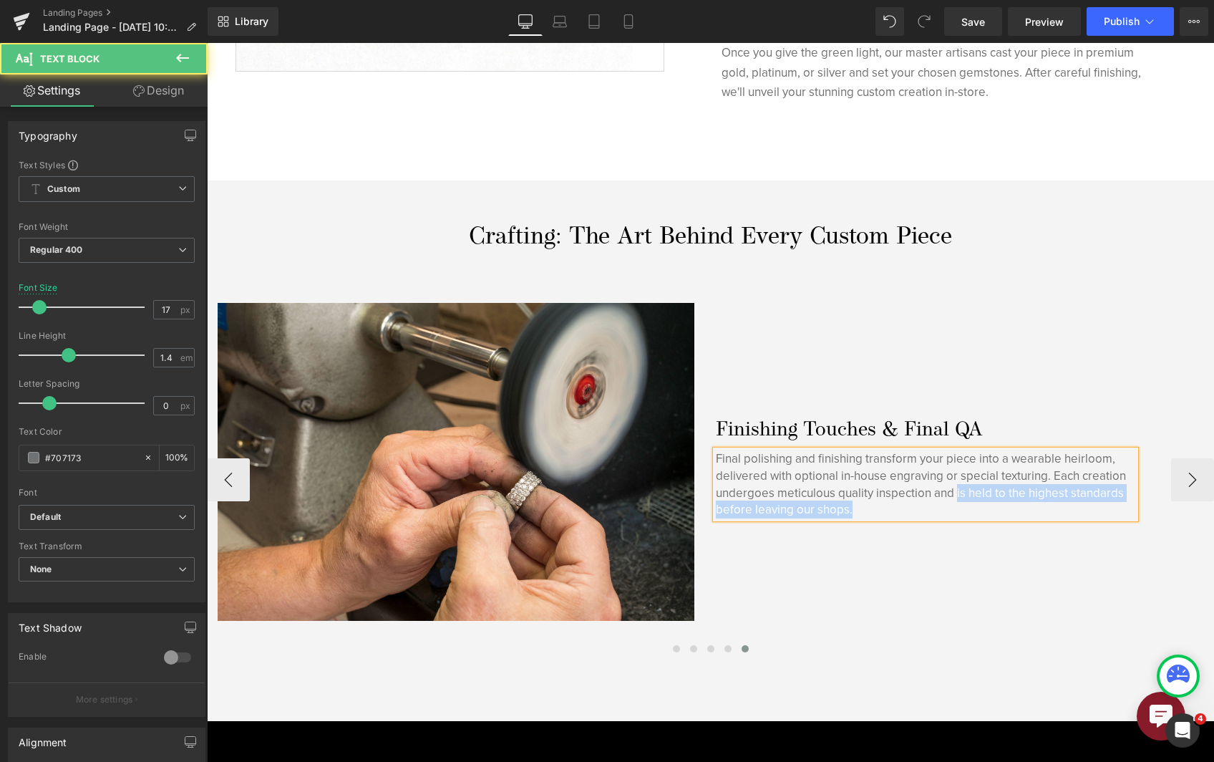
drag, startPoint x: 957, startPoint y: 493, endPoint x: 911, endPoint y: 510, distance: 49.4
click at [911, 510] on p "Final polishing and finishing transform your piece into a wearable heirloom, de…" at bounding box center [926, 484] width 420 height 68
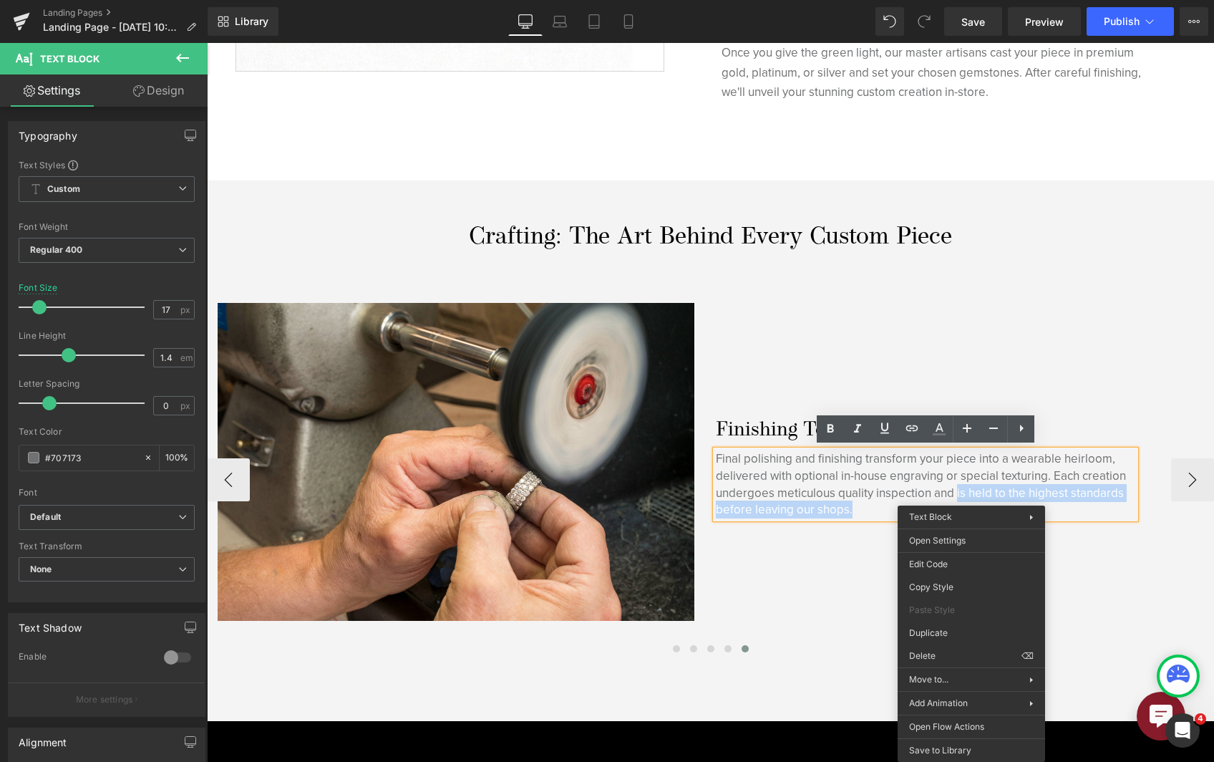
click at [982, 490] on p "Final polishing and finishing transform your piece into a wearable heirloom, de…" at bounding box center [926, 484] width 420 height 68
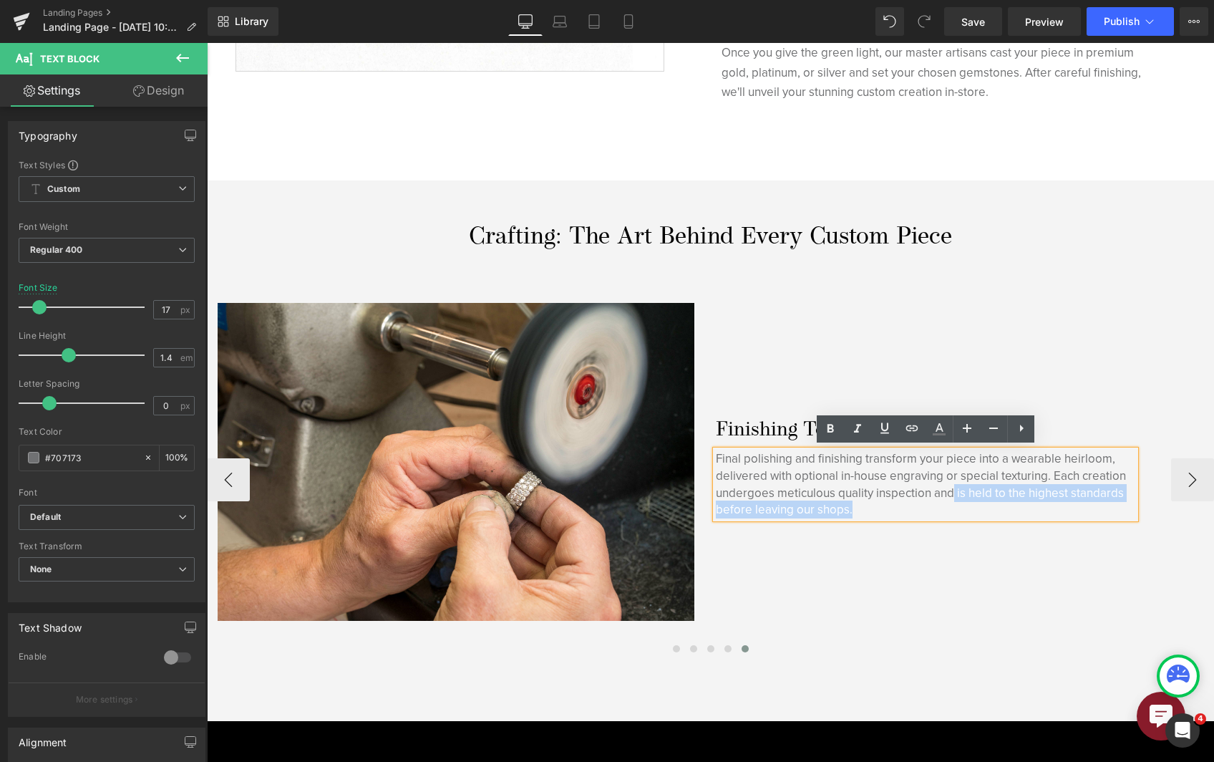
drag, startPoint x: 955, startPoint y: 494, endPoint x: 965, endPoint y: 502, distance: 12.7
click at [965, 502] on p "Final polishing and finishing transform your piece into a wearable heirloom, de…" at bounding box center [926, 484] width 420 height 68
drag, startPoint x: 957, startPoint y: 495, endPoint x: 960, endPoint y: 506, distance: 11.8
click at [960, 506] on p "Final polishing and finishing transform your piece into a wearable heirloom, de…" at bounding box center [926, 484] width 420 height 68
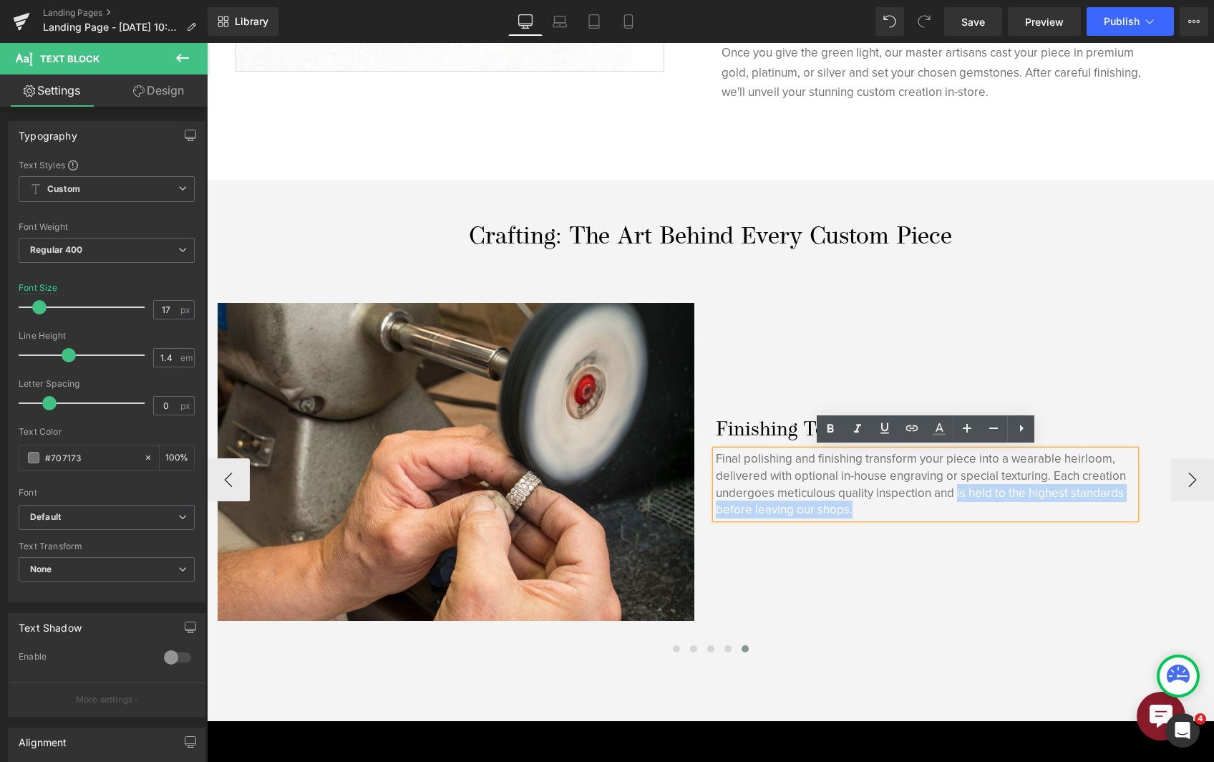
copy p "is held to the highest standards before leaving our shops."
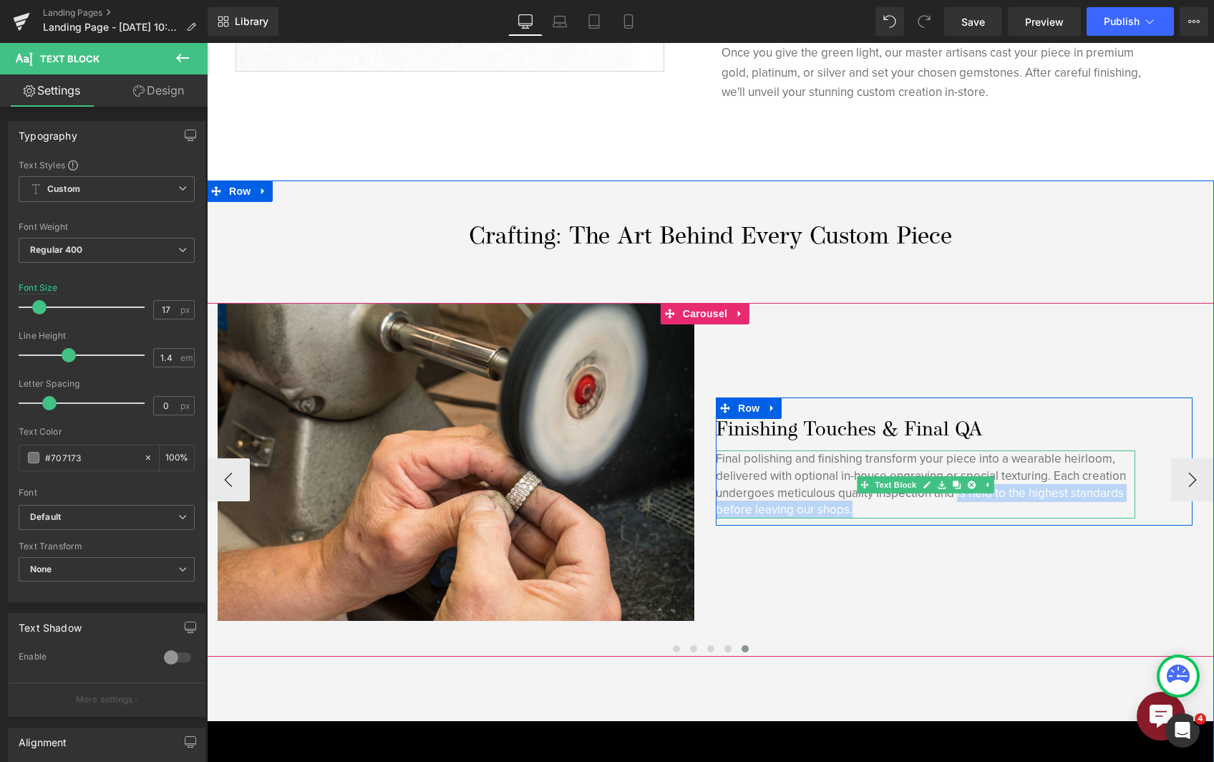
click at [769, 506] on p "Final polishing and finishing transform your piece into a wearable heirloom, de…" at bounding box center [926, 484] width 420 height 68
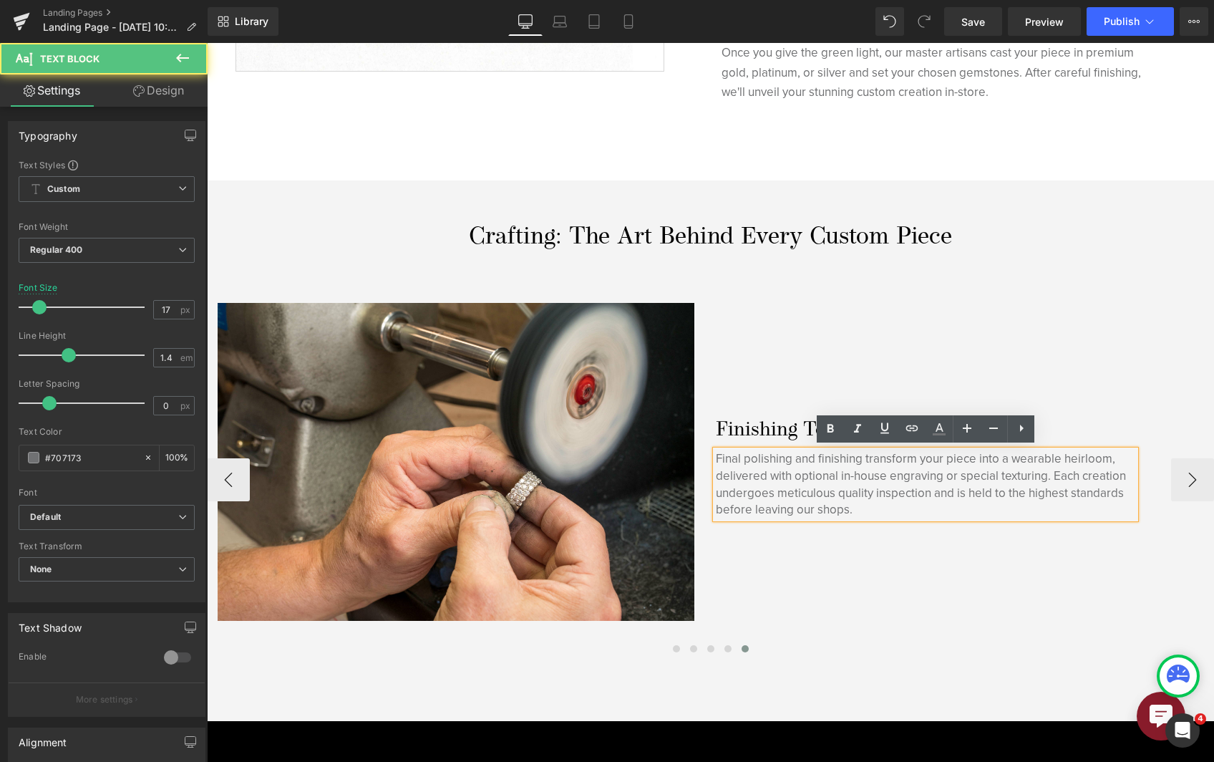
click at [822, 508] on p "Final polishing and finishing transform your piece into a wearable heirloom, de…" at bounding box center [926, 484] width 420 height 68
click at [817, 506] on p "Final polishing and finishing transform your piece into a wearable heirloom, de…" at bounding box center [926, 484] width 420 height 68
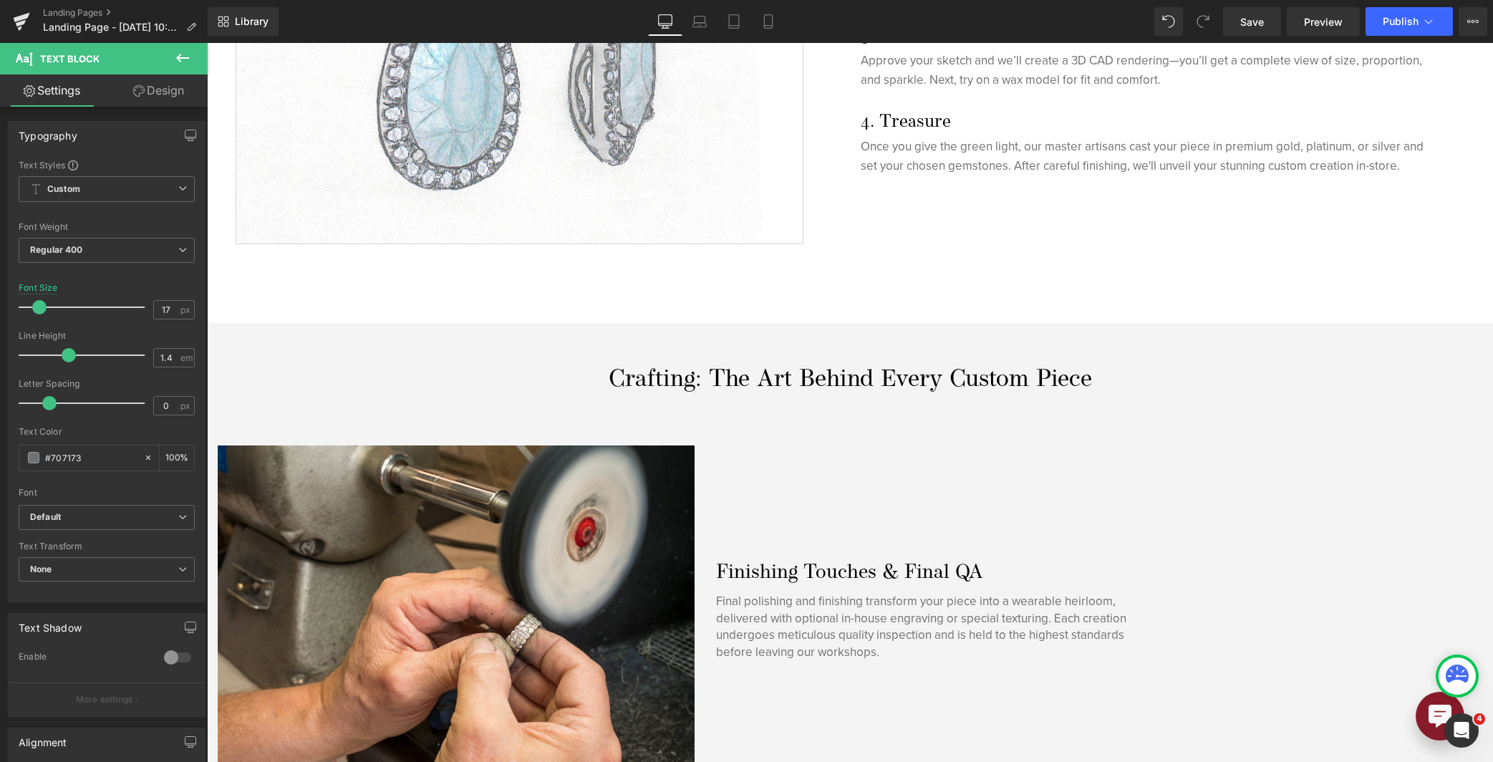
scroll to position [1211, 0]
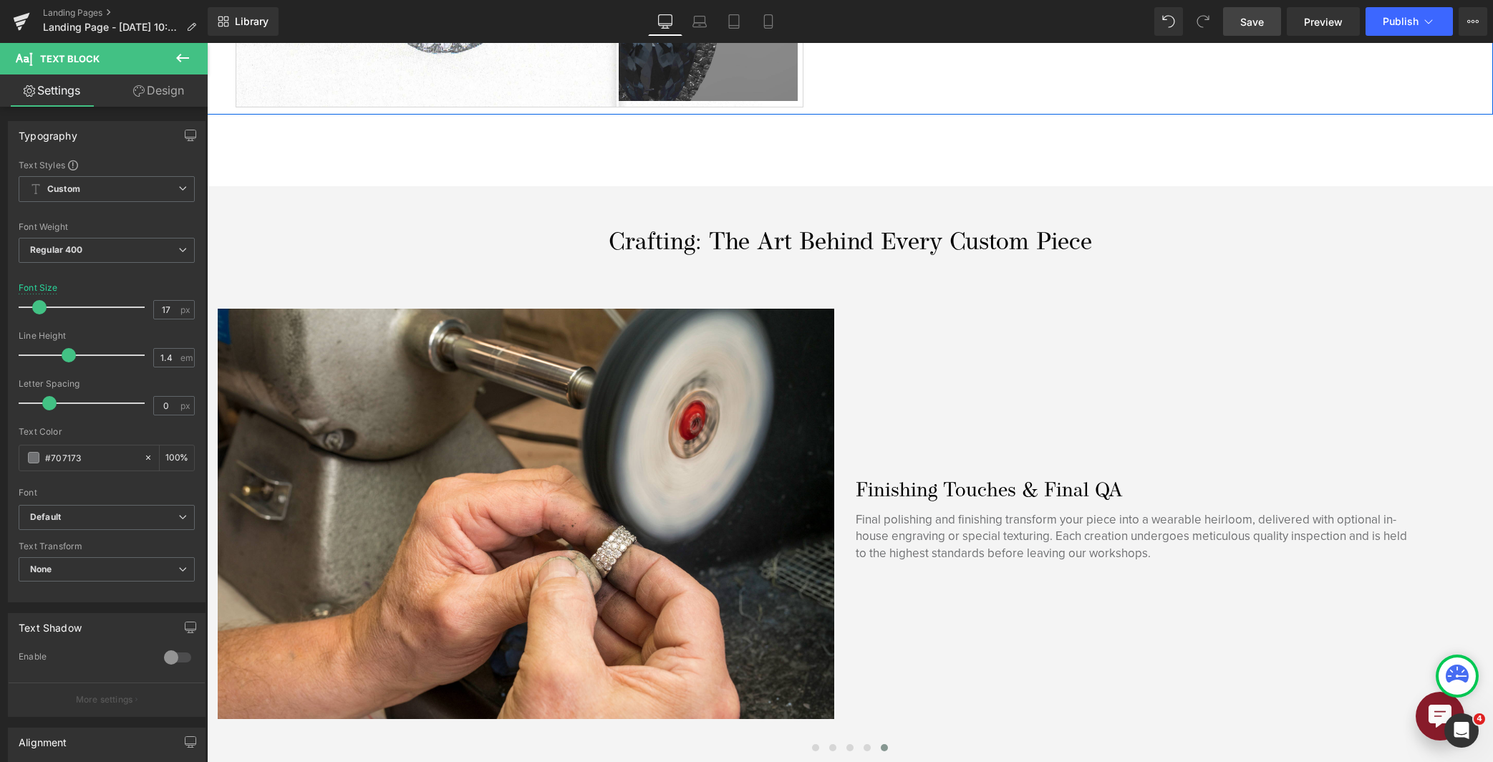
click at [1214, 20] on span "Save" at bounding box center [1252, 21] width 24 height 15
